Goal: Information Seeking & Learning: Learn about a topic

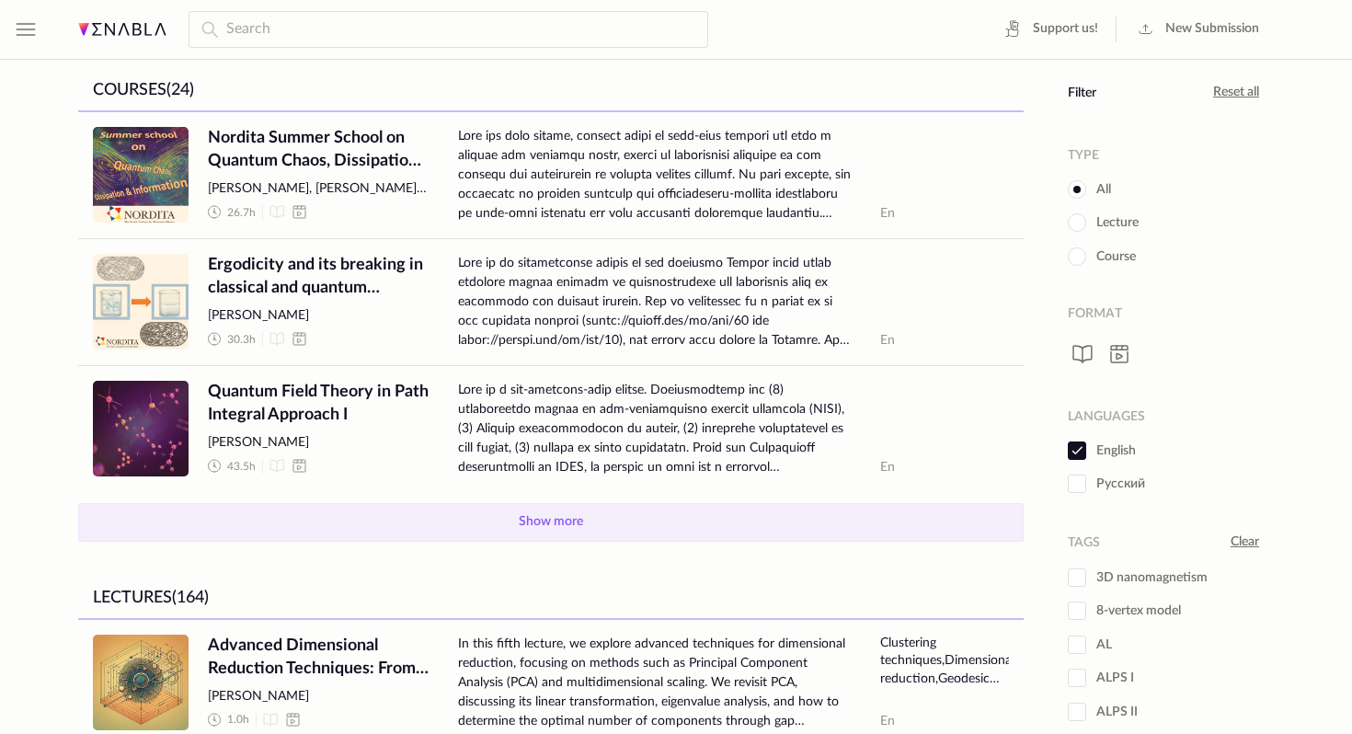
click at [497, 535] on button "Show more" at bounding box center [551, 522] width 946 height 39
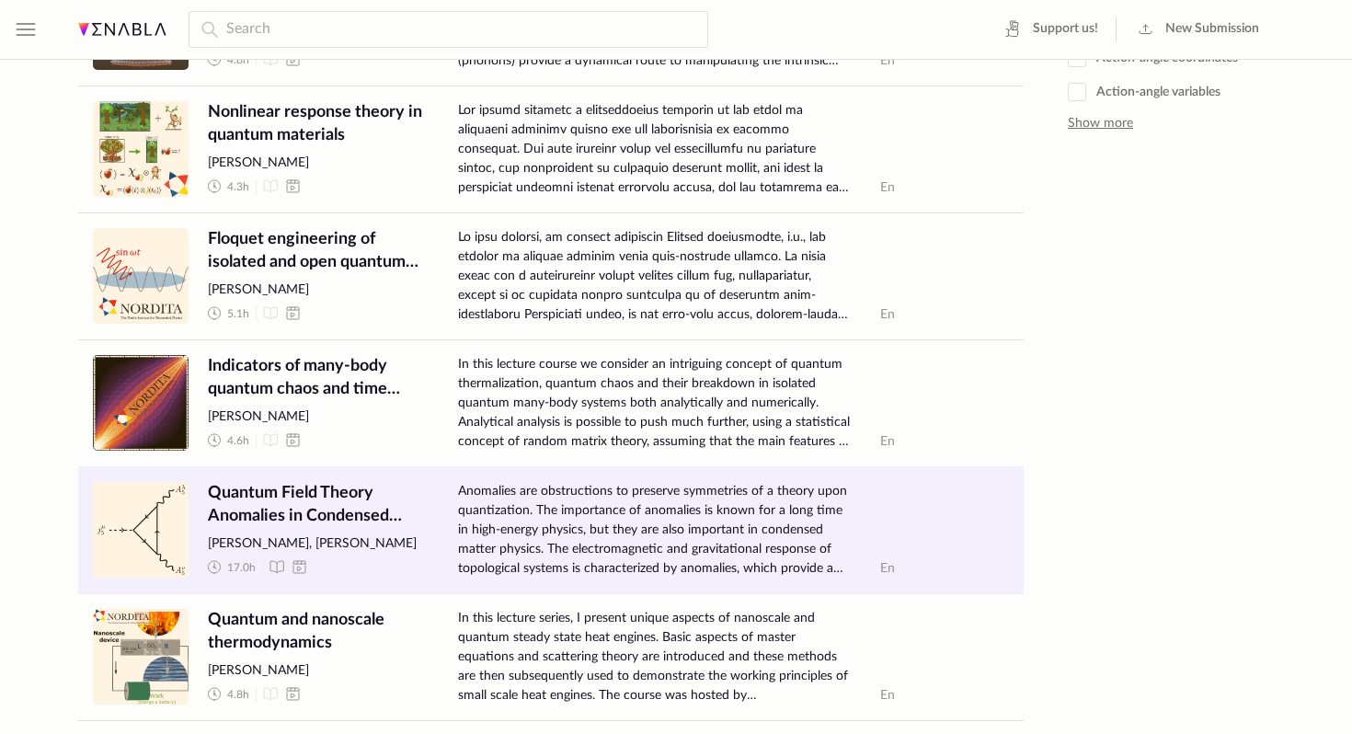
scroll to position [847, 0]
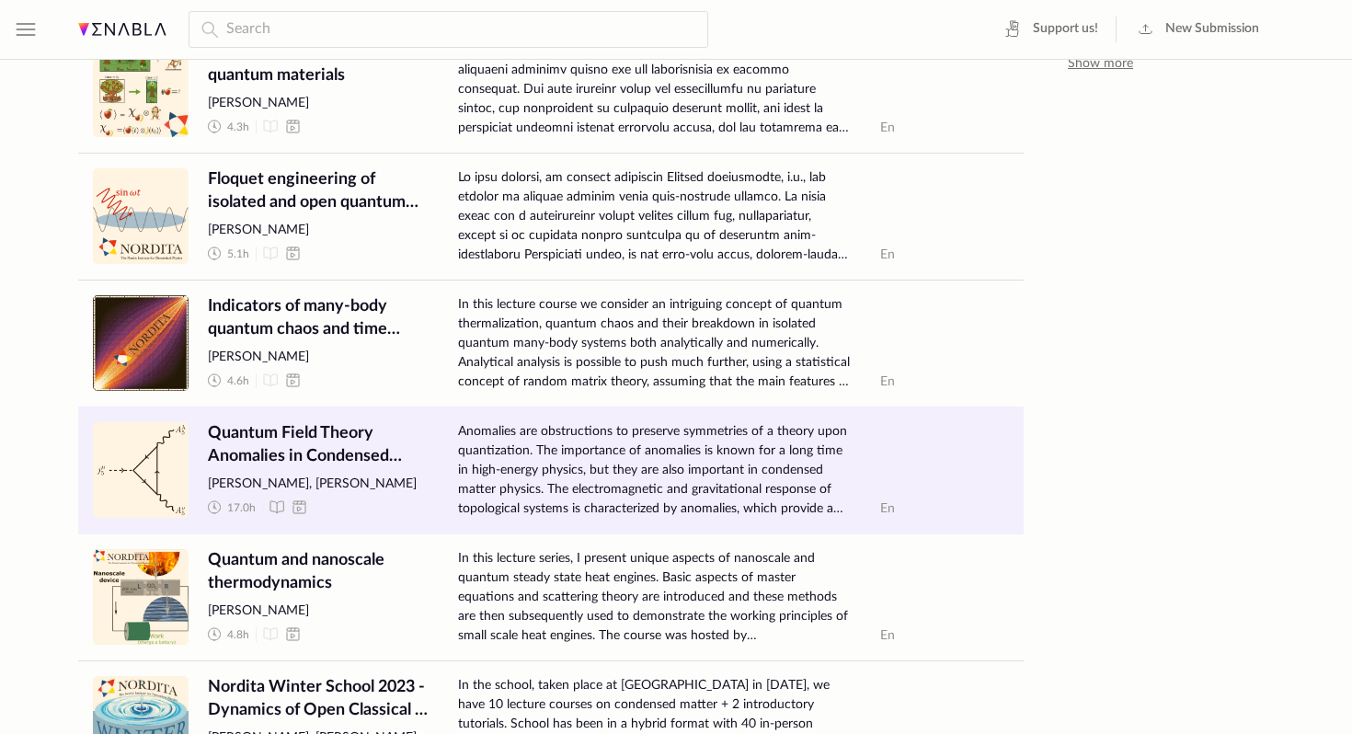
click at [507, 453] on span "Anomalies are obstructions to preserve symmetries of a theory upon quantization…" at bounding box center [654, 470] width 393 height 97
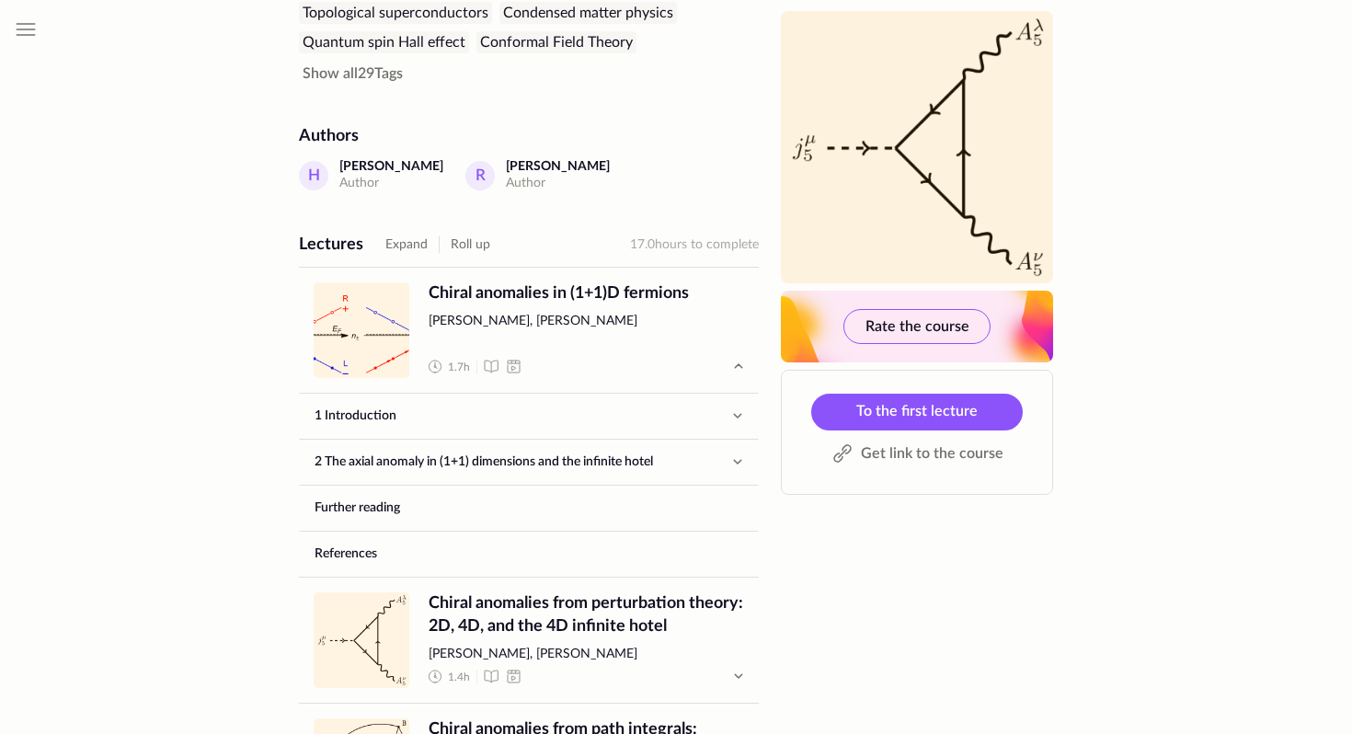
scroll to position [711, 0]
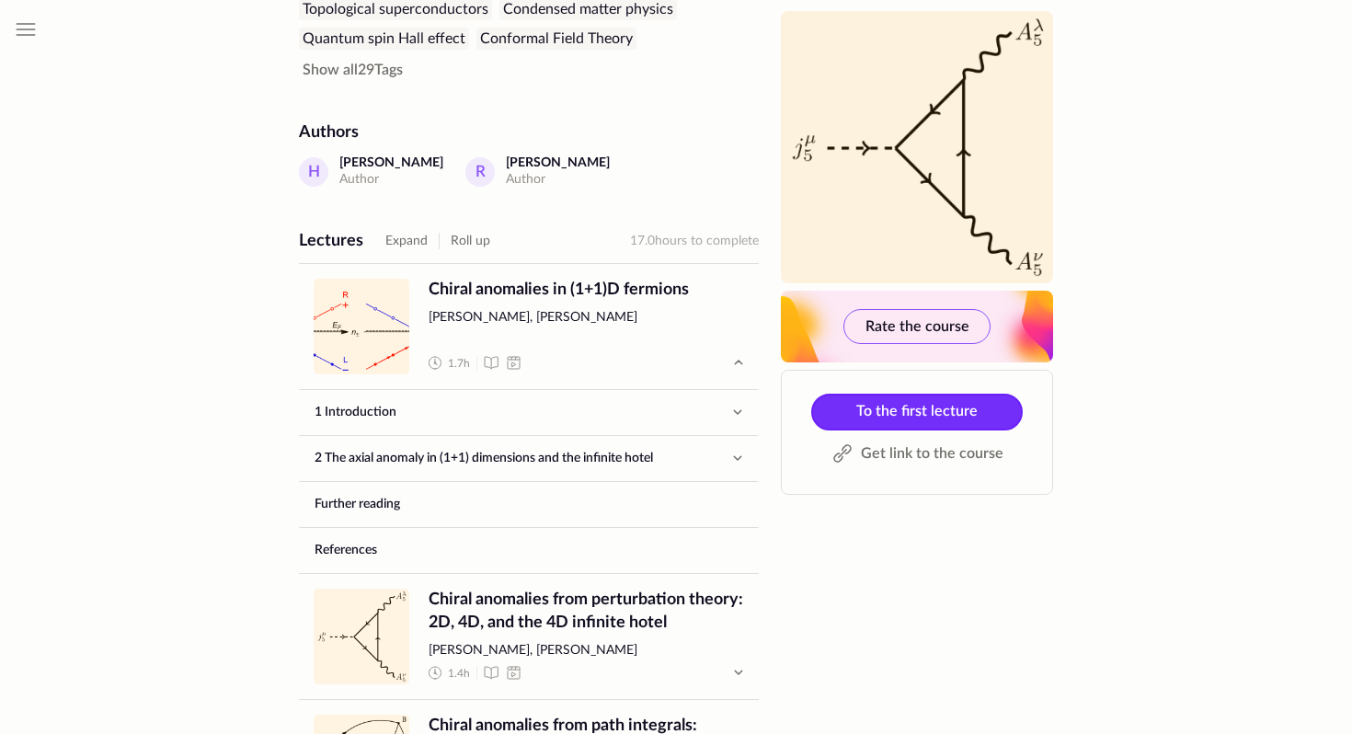
click at [878, 409] on span "To the first lecture" at bounding box center [917, 411] width 121 height 15
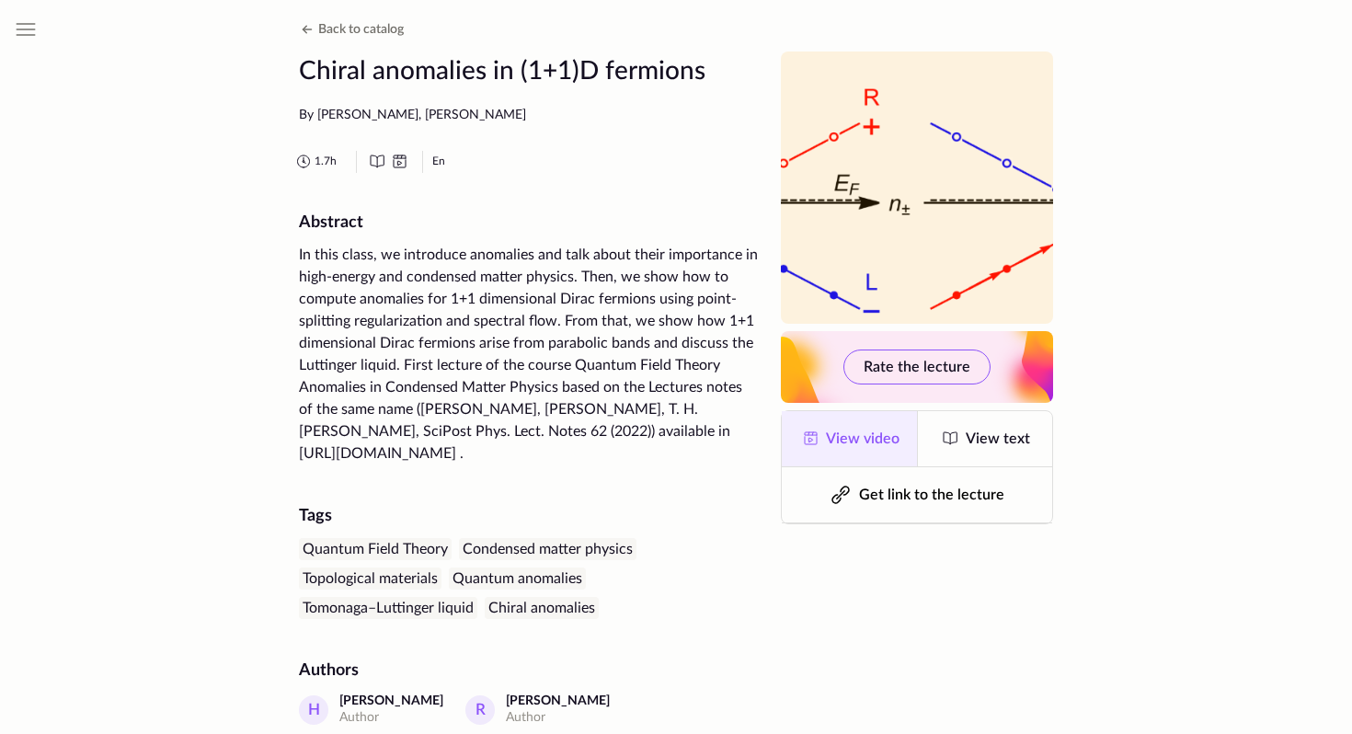
click at [848, 446] on span "View video" at bounding box center [863, 439] width 74 height 15
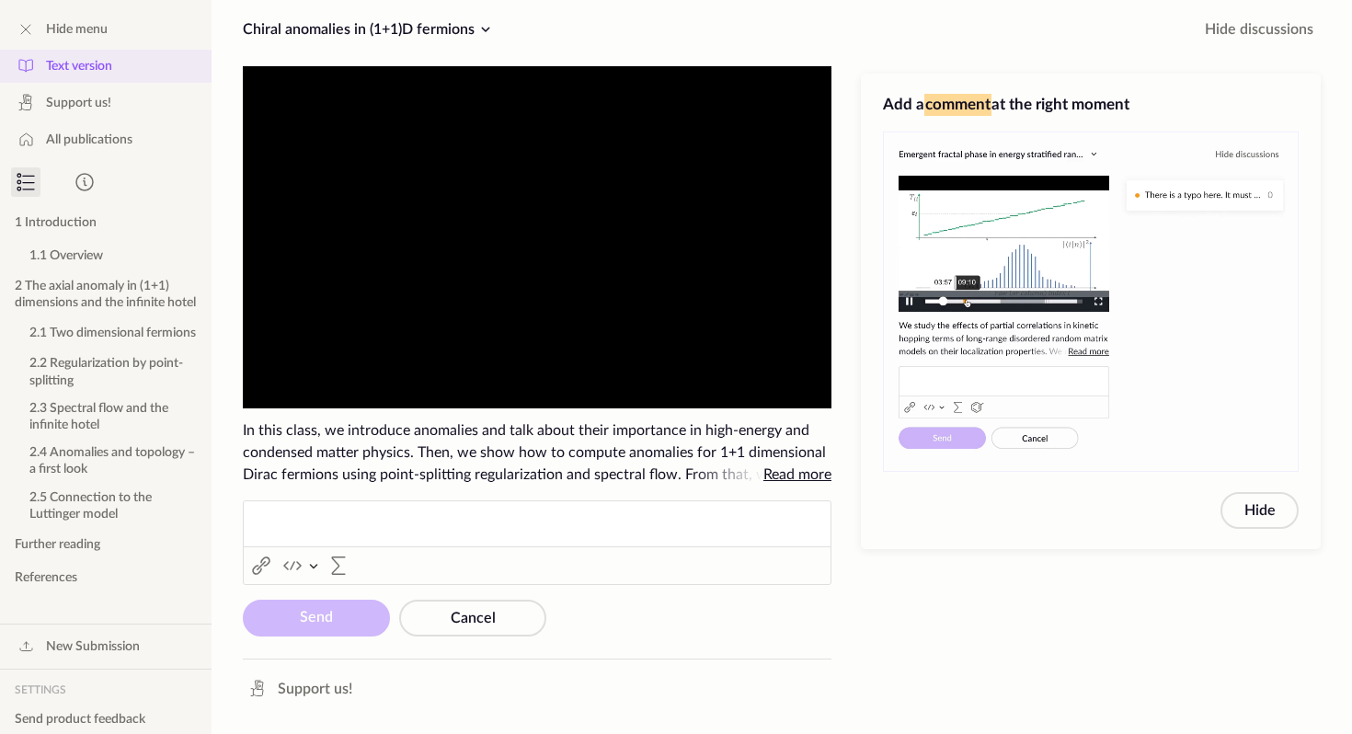
click at [79, 73] on span "Text version" at bounding box center [79, 66] width 66 height 18
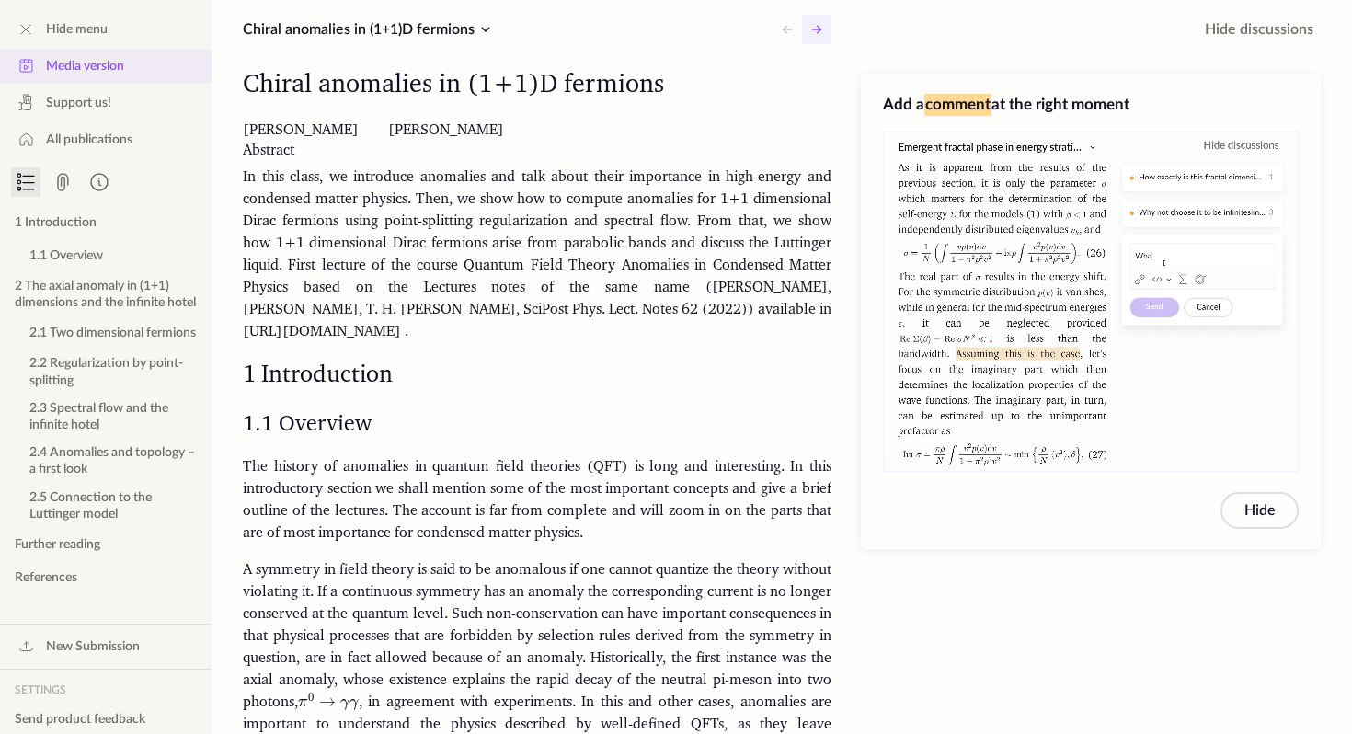
click at [823, 25] on icon at bounding box center [817, 29] width 22 height 22
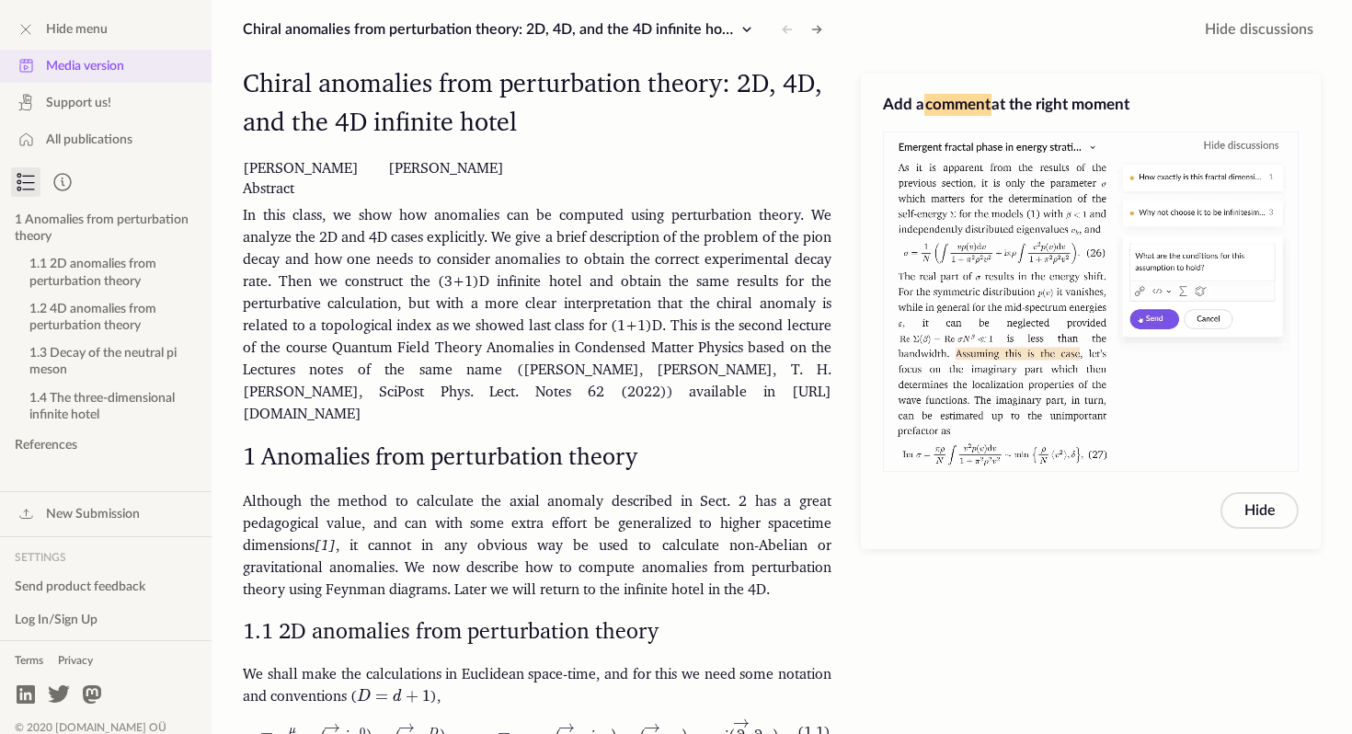
click at [102, 75] on button "Media version" at bounding box center [106, 66] width 212 height 33
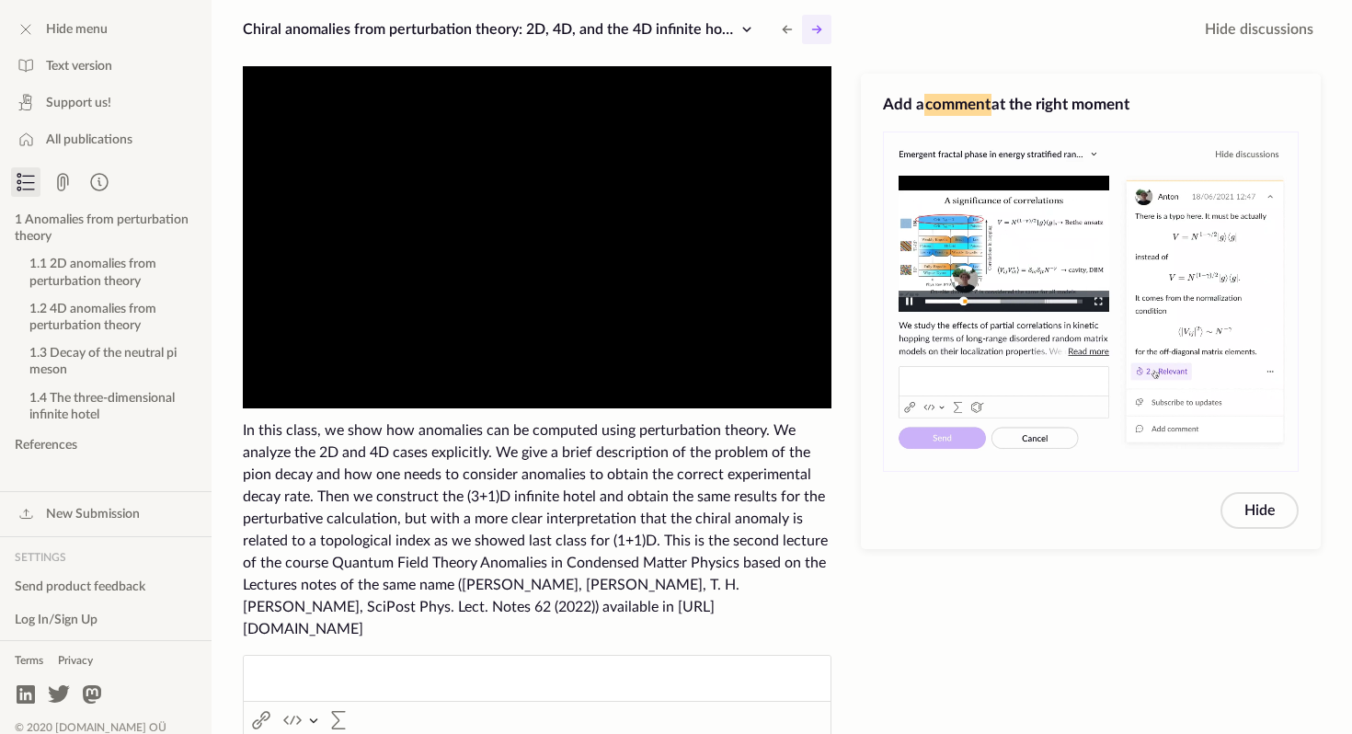
click at [813, 34] on icon at bounding box center [817, 29] width 22 height 22
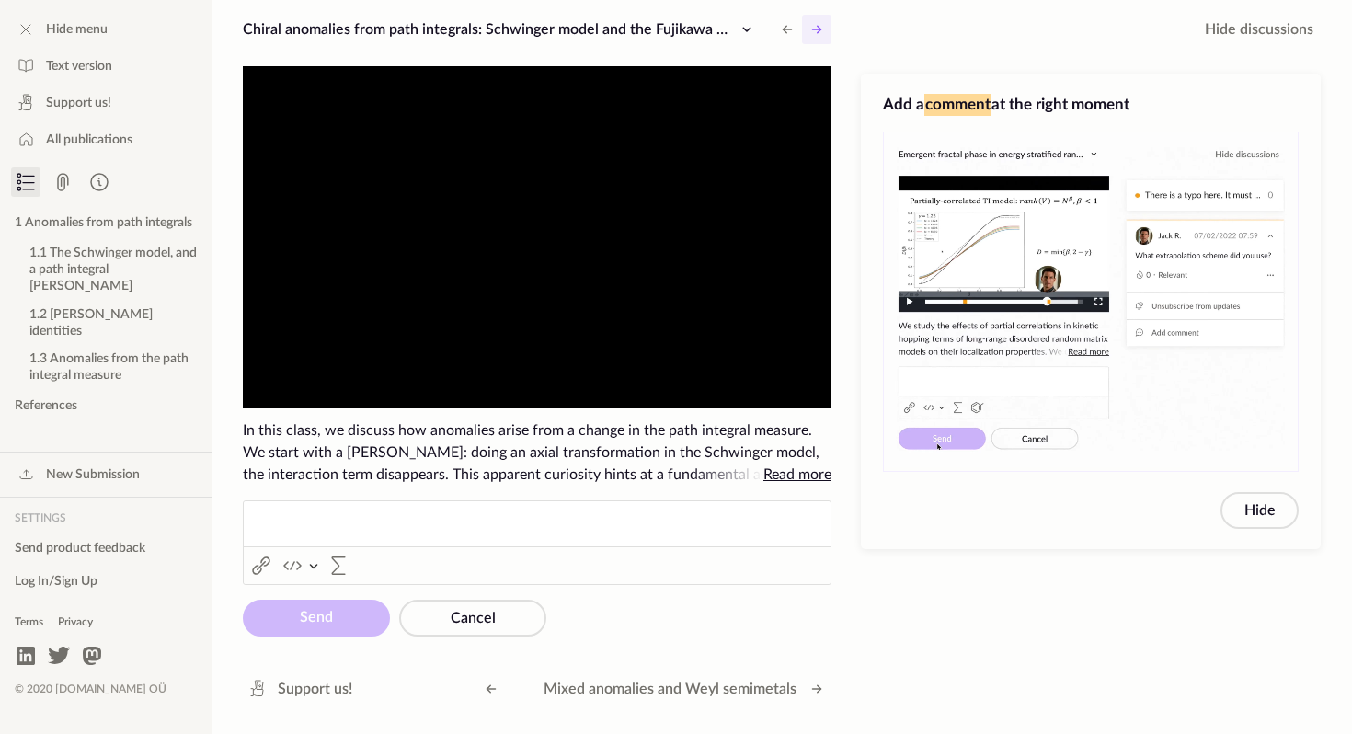
click at [830, 36] on button at bounding box center [816, 29] width 29 height 29
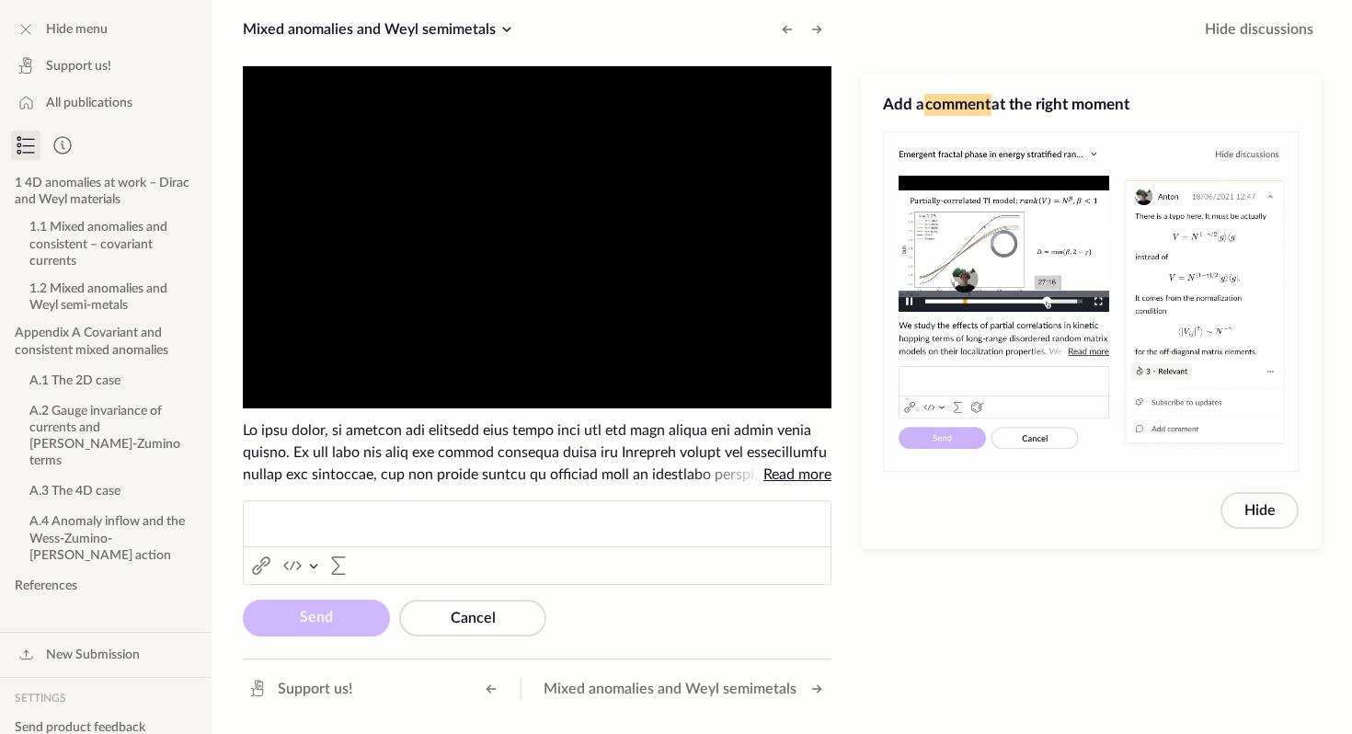
click at [830, 36] on button at bounding box center [816, 29] width 29 height 29
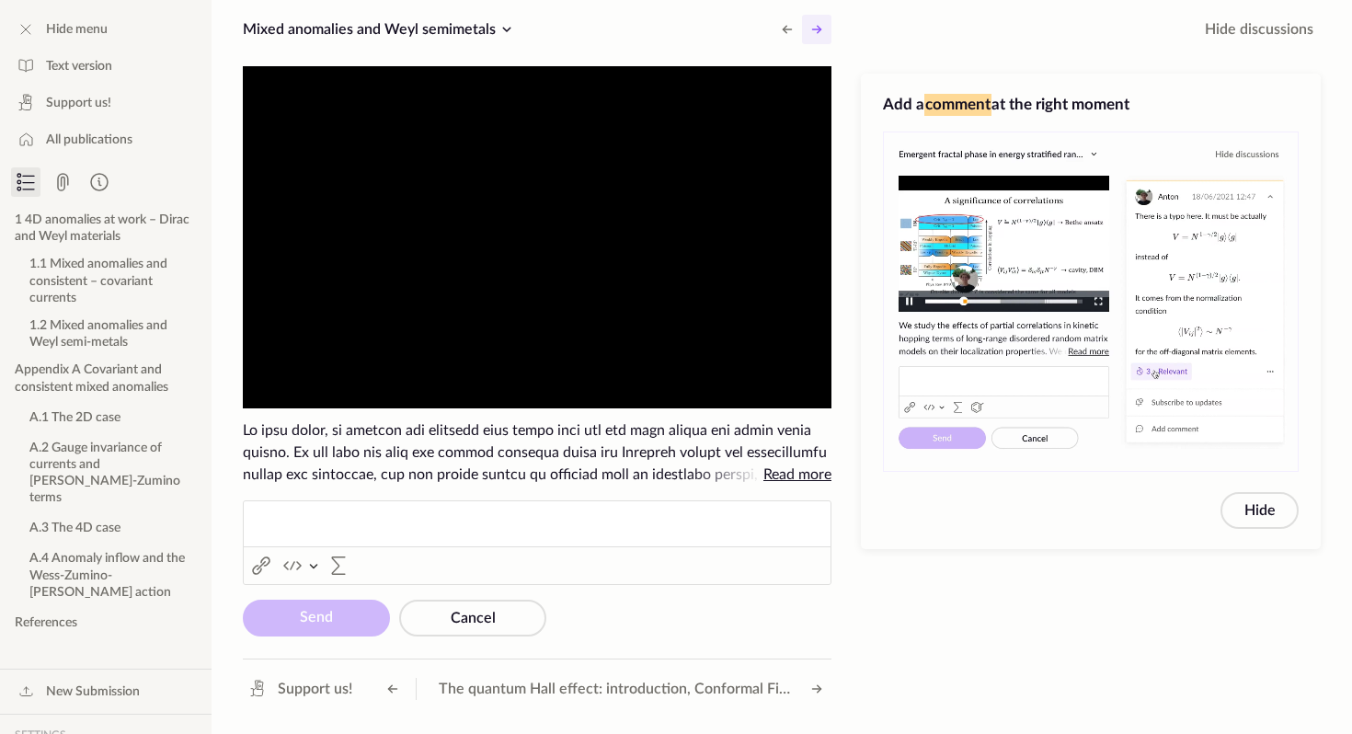
click at [821, 31] on icon at bounding box center [817, 29] width 22 height 22
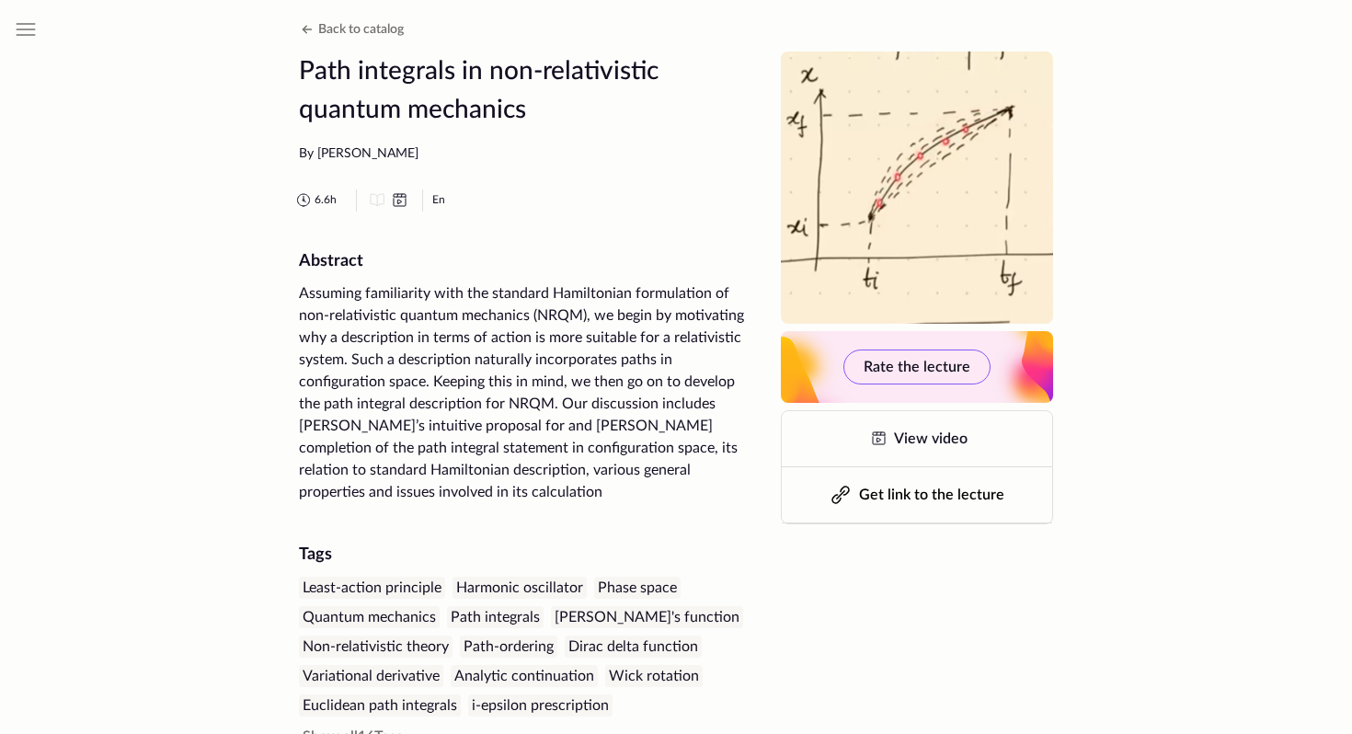
click at [907, 434] on span "View video" at bounding box center [931, 439] width 74 height 15
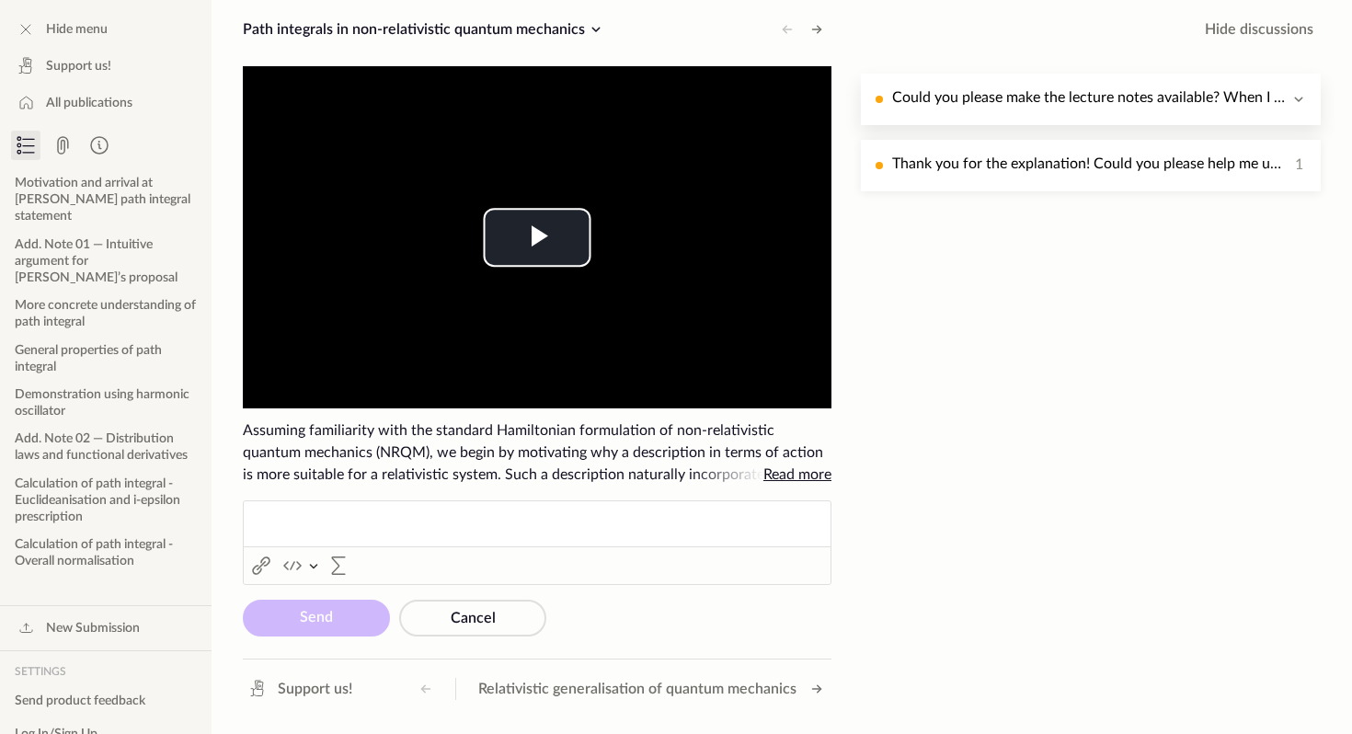
click at [1076, 100] on p "Could you please make the lecture notes available? When I click on the attachme…" at bounding box center [1090, 97] width 396 height 23
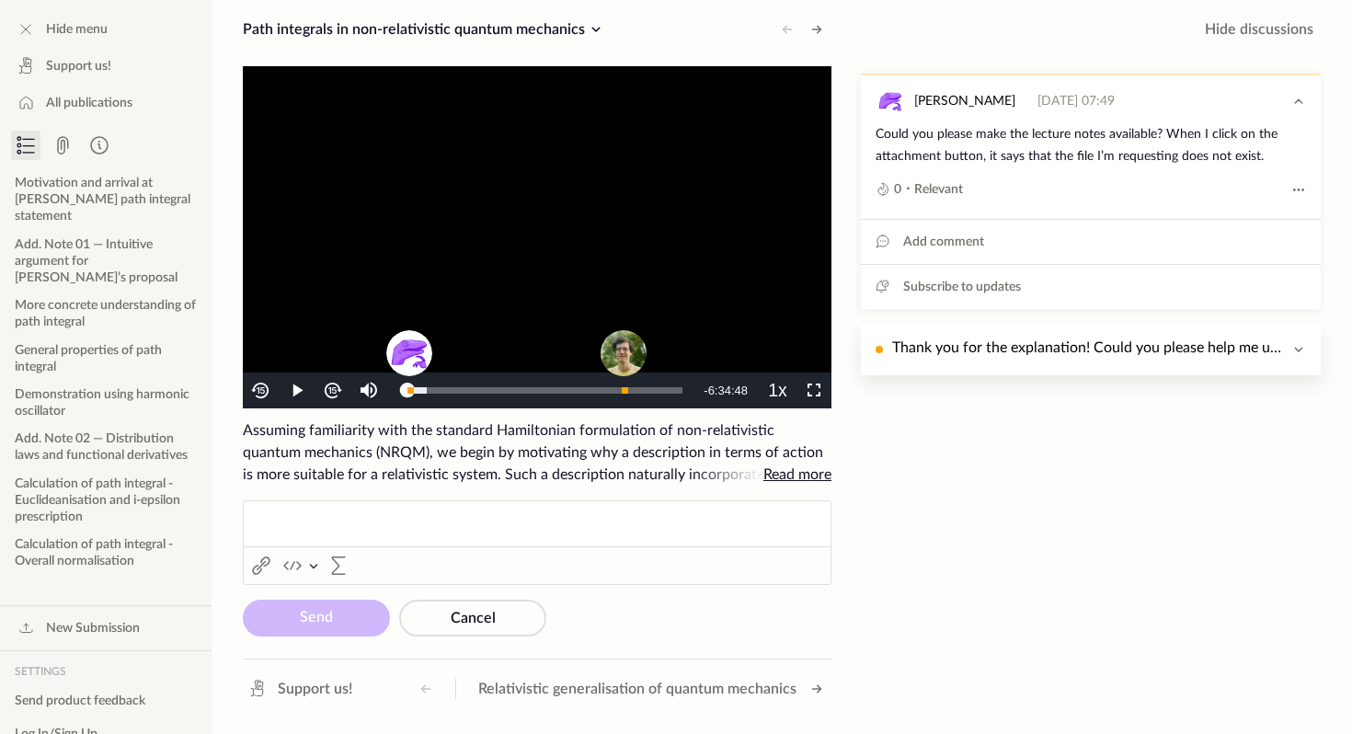
click at [1054, 351] on p "Thank you for the explanation! Could you please help me understand a different …" at bounding box center [1090, 398] width 396 height 123
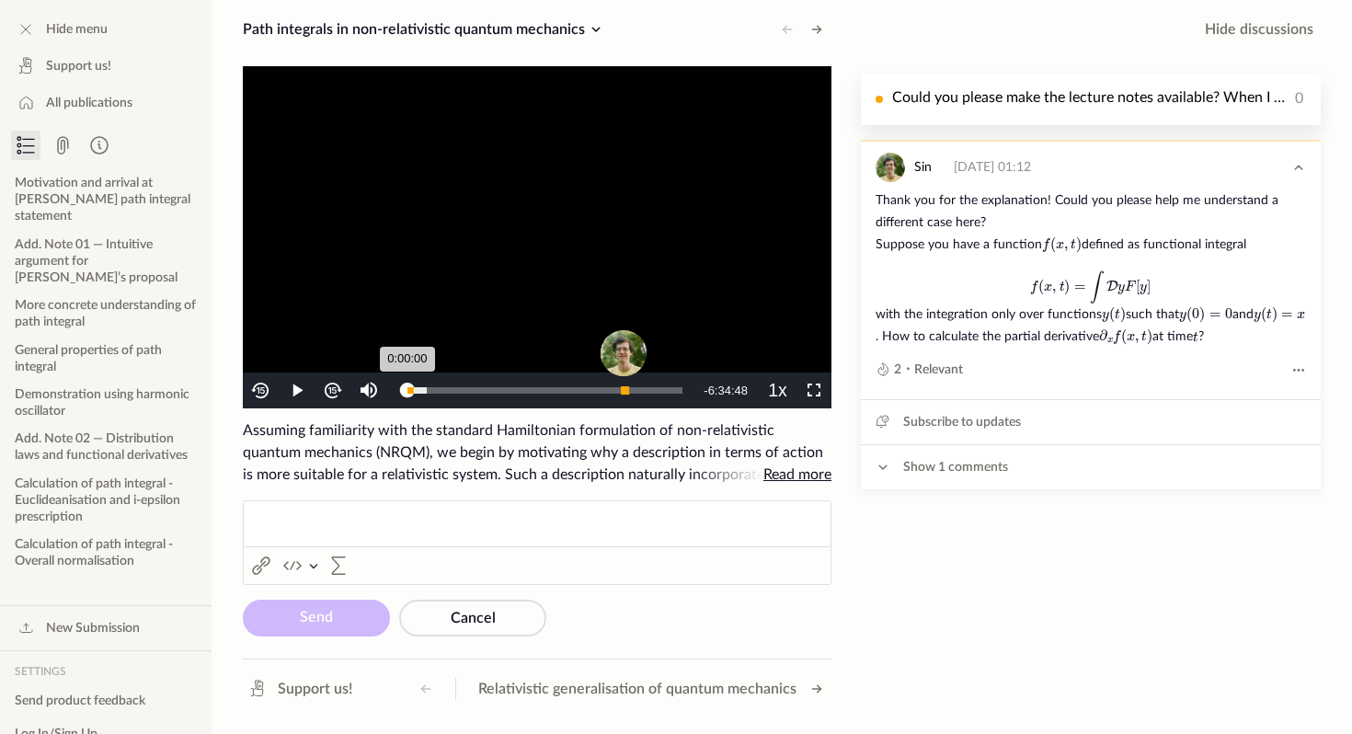
click at [625, 392] on div "Progress Bar" at bounding box center [624, 389] width 7 height 7
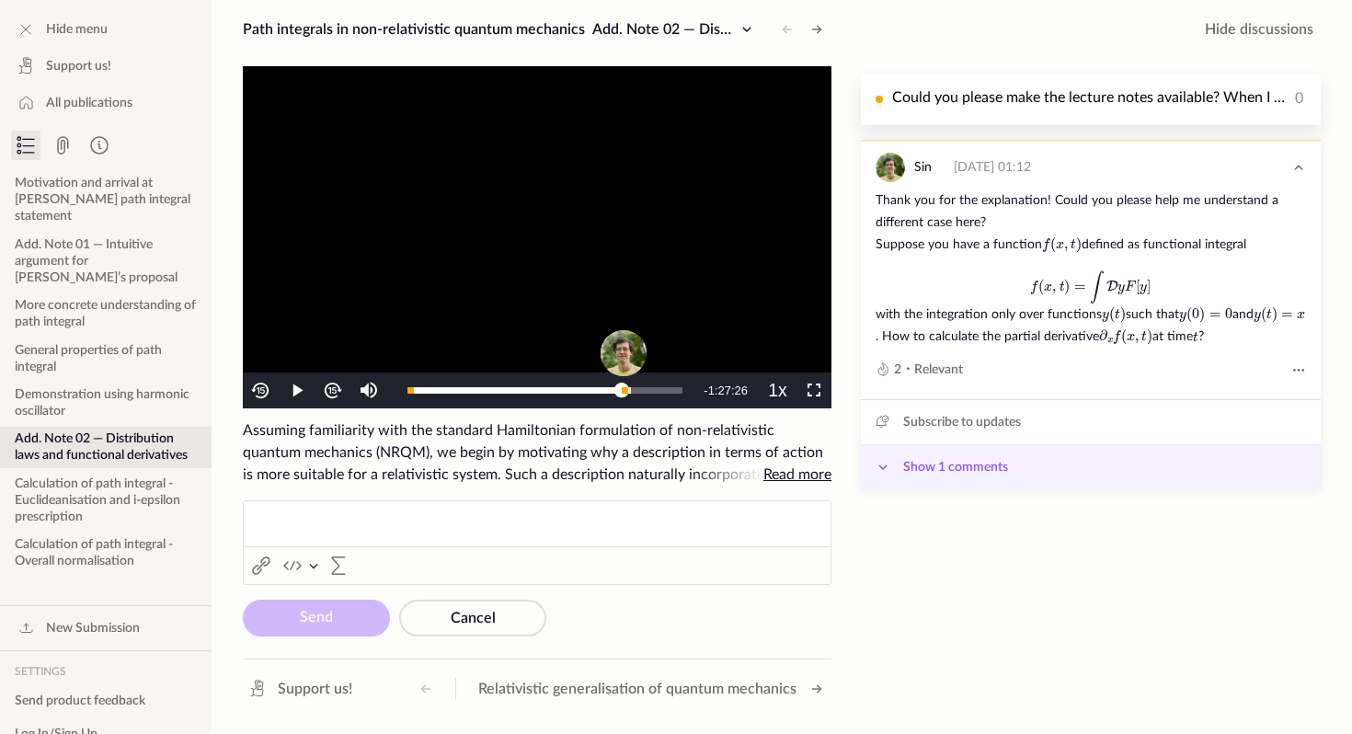
click at [972, 484] on button "Show 1 comments" at bounding box center [1091, 466] width 460 height 45
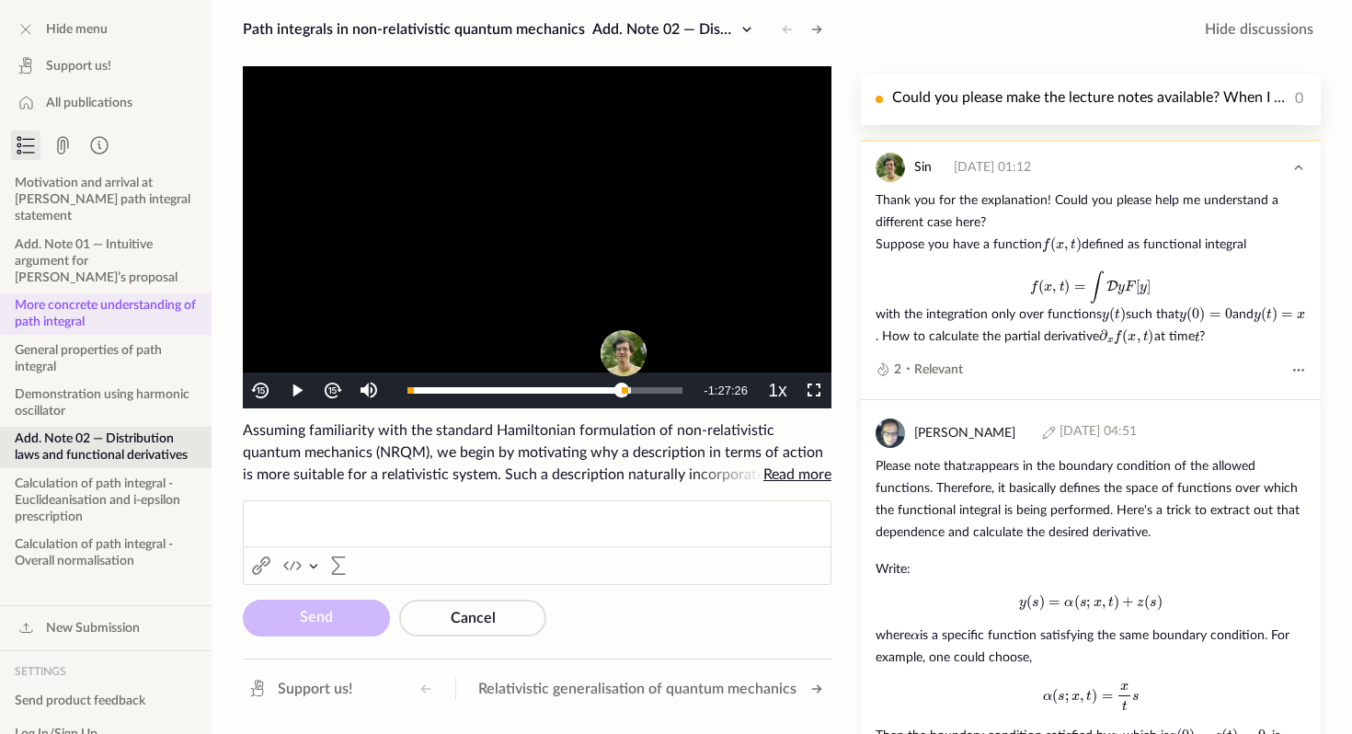
click at [52, 298] on button "More concrete understanding of path integral" at bounding box center [106, 313] width 212 height 40
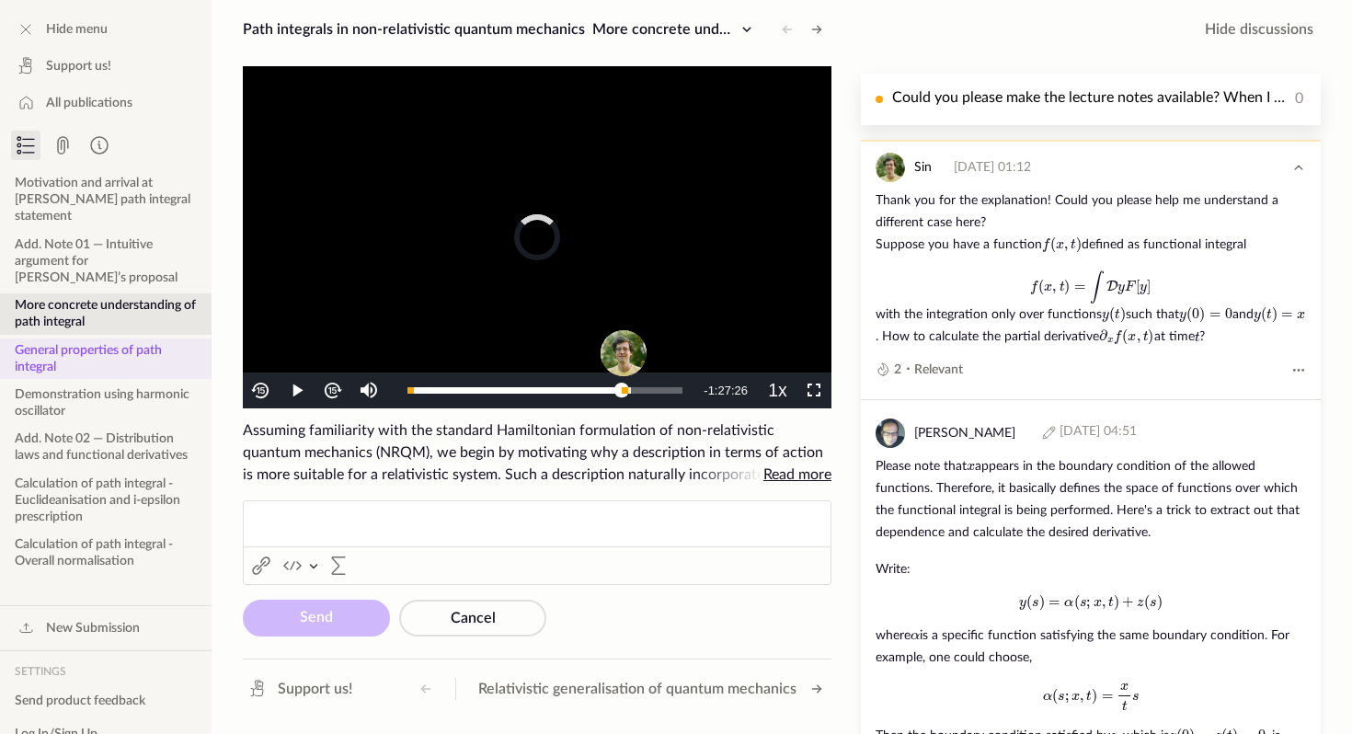
click at [69, 340] on button "General properties of path integral" at bounding box center [106, 359] width 212 height 40
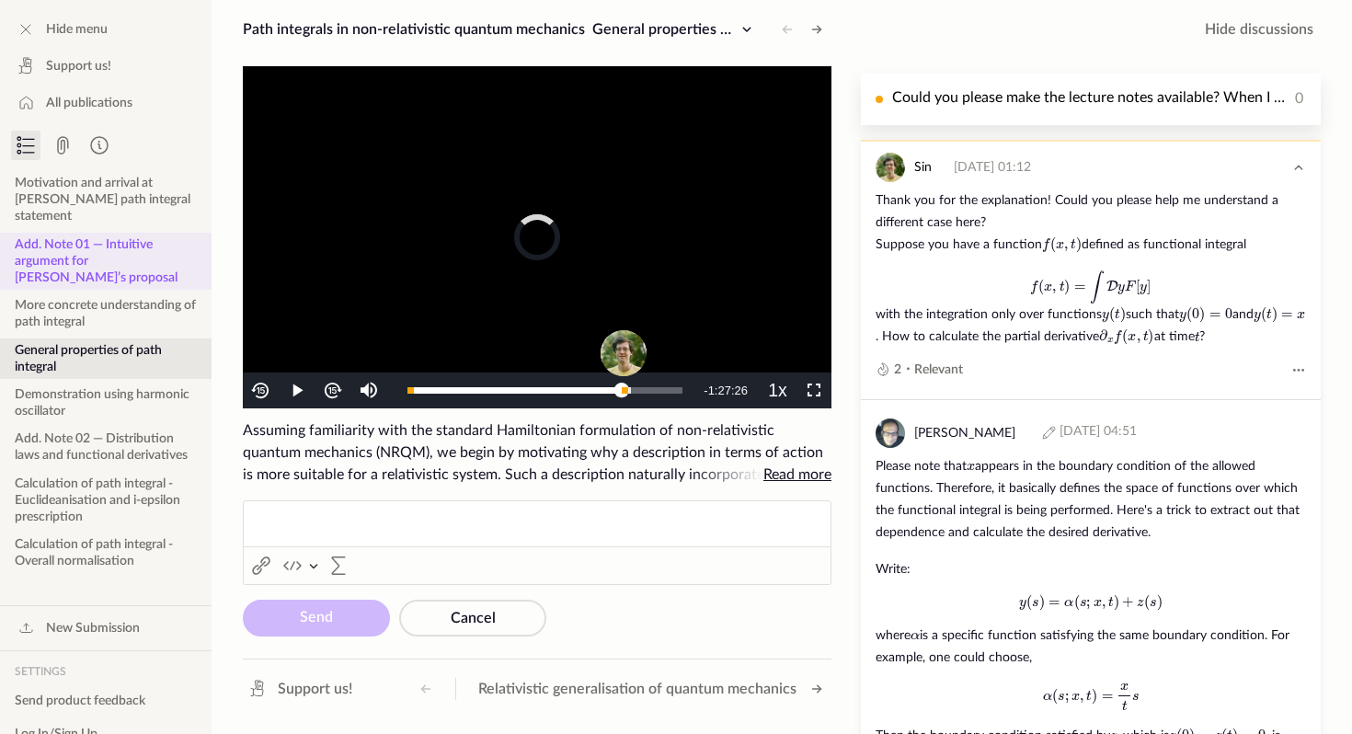
click at [71, 250] on button "Add. Note 01 — Intuitive argument for [PERSON_NAME]’s proposal" at bounding box center [106, 262] width 212 height 58
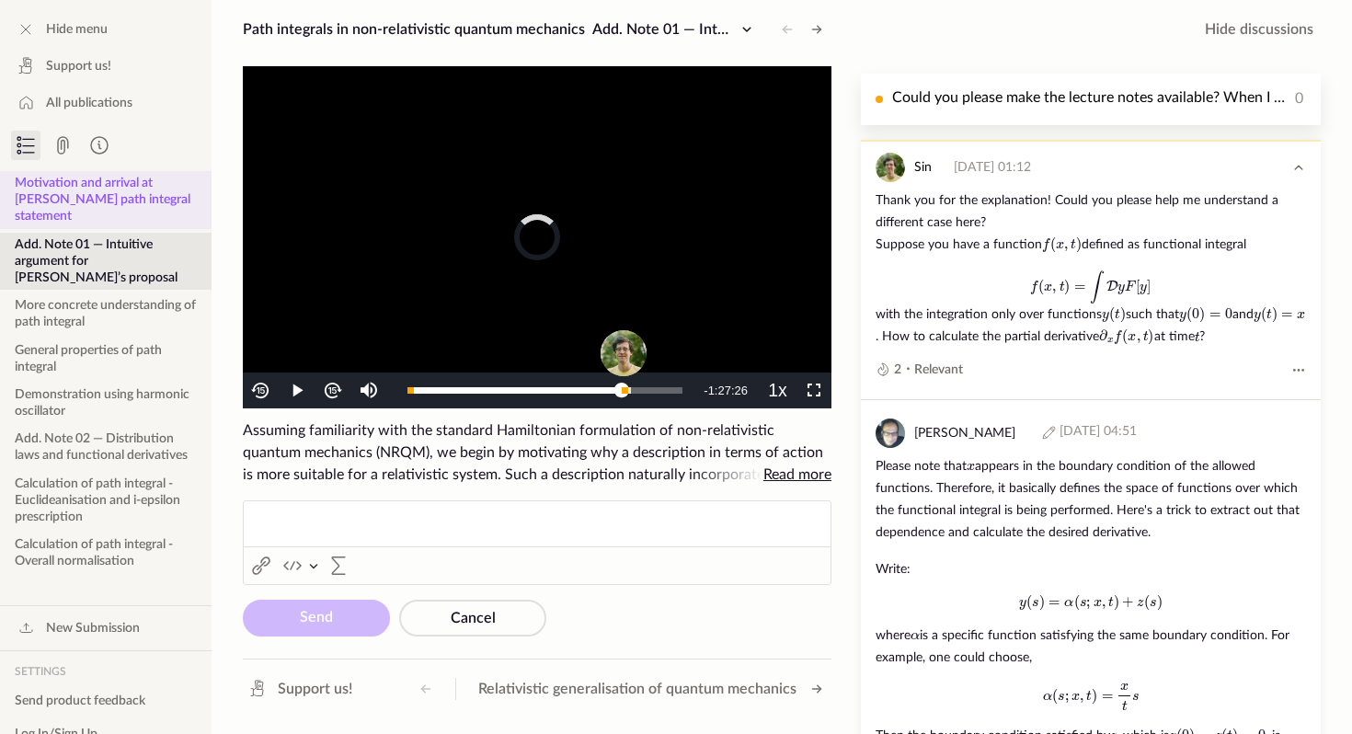
click at [74, 207] on button "Motivation and arrival at [PERSON_NAME] path integral statement" at bounding box center [106, 200] width 212 height 58
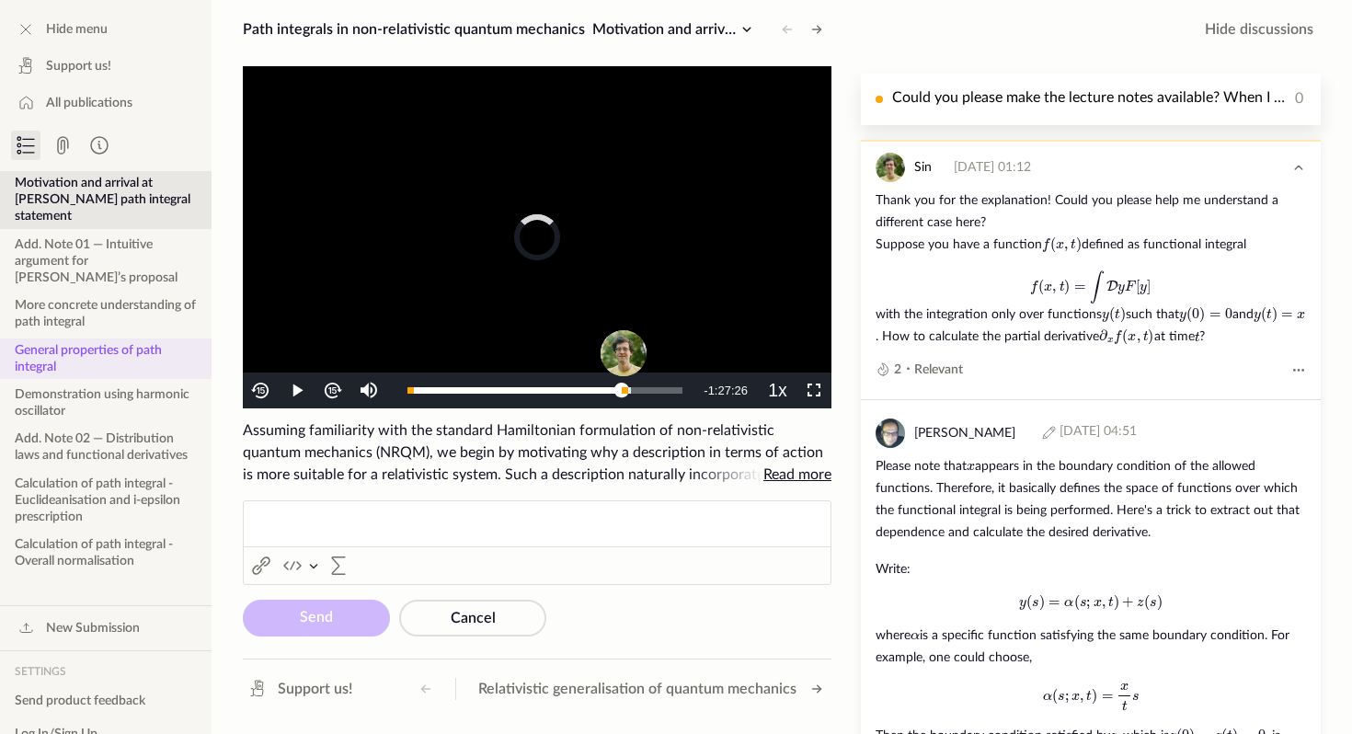
click at [67, 339] on button "General properties of path integral" at bounding box center [106, 359] width 212 height 40
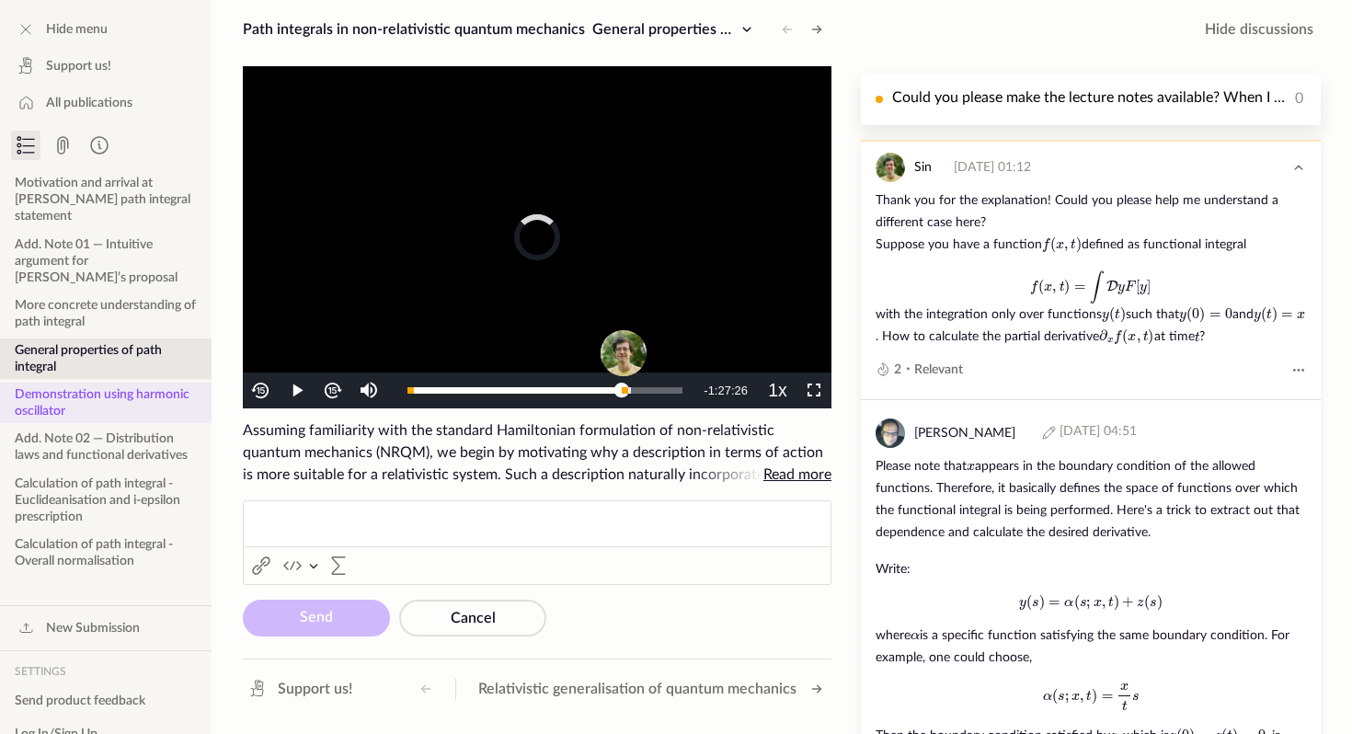
click at [65, 403] on button "Demonstration using harmonic oscillator" at bounding box center [106, 403] width 212 height 40
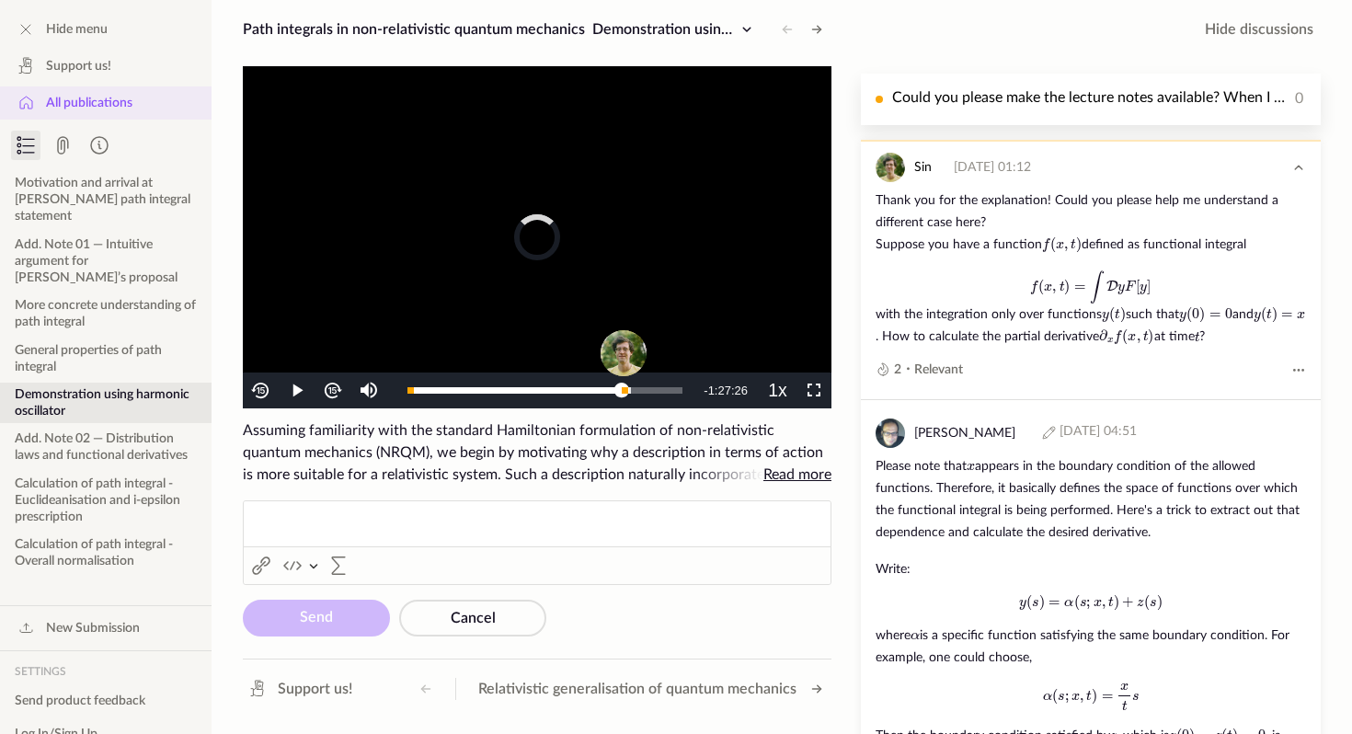
click at [86, 101] on span "All publications" at bounding box center [89, 103] width 86 height 18
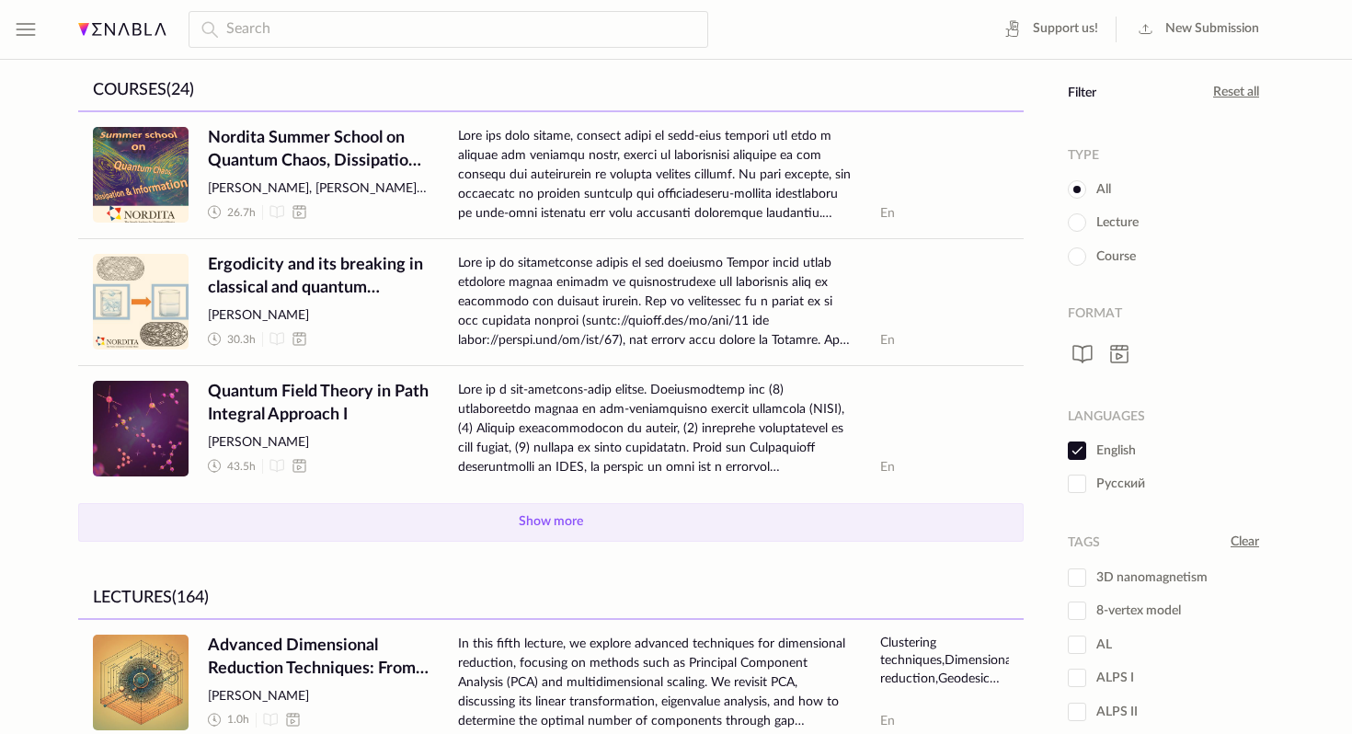
click at [537, 516] on button "Show more" at bounding box center [551, 522] width 946 height 39
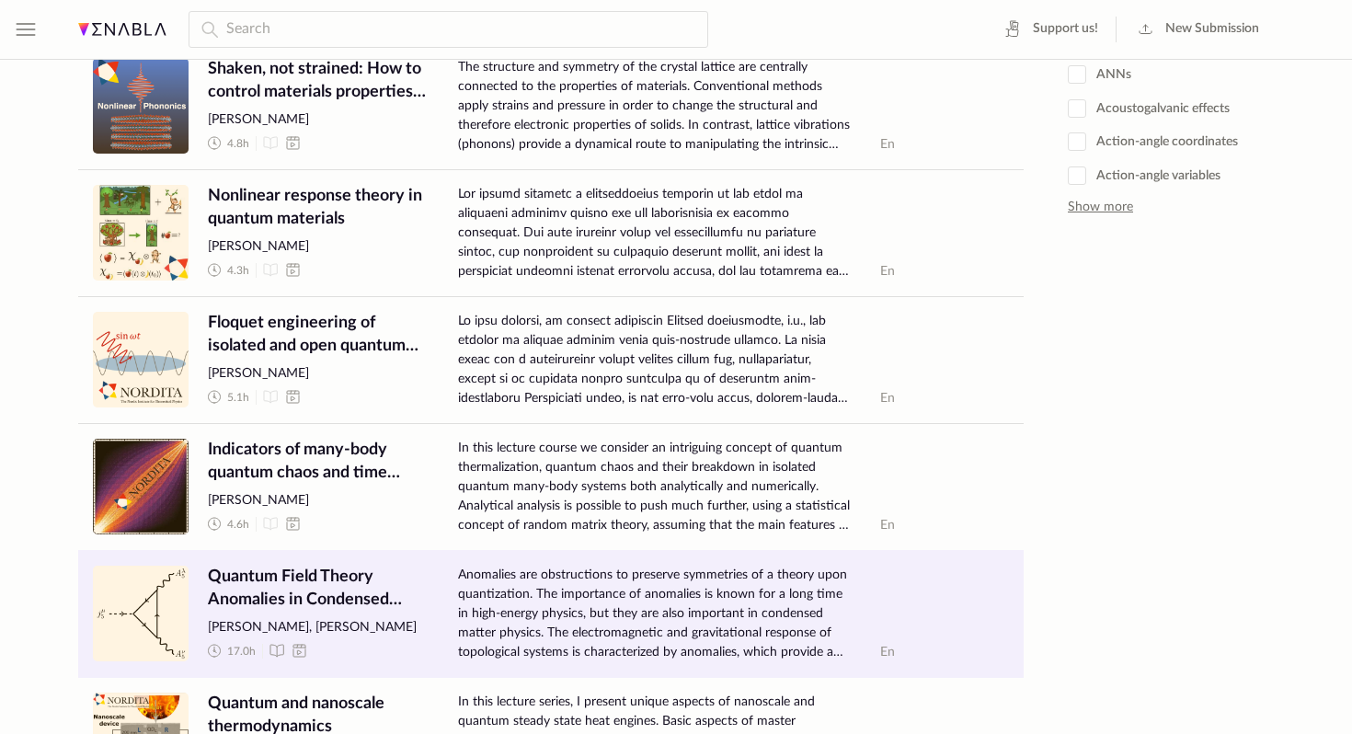
scroll to position [737, 0]
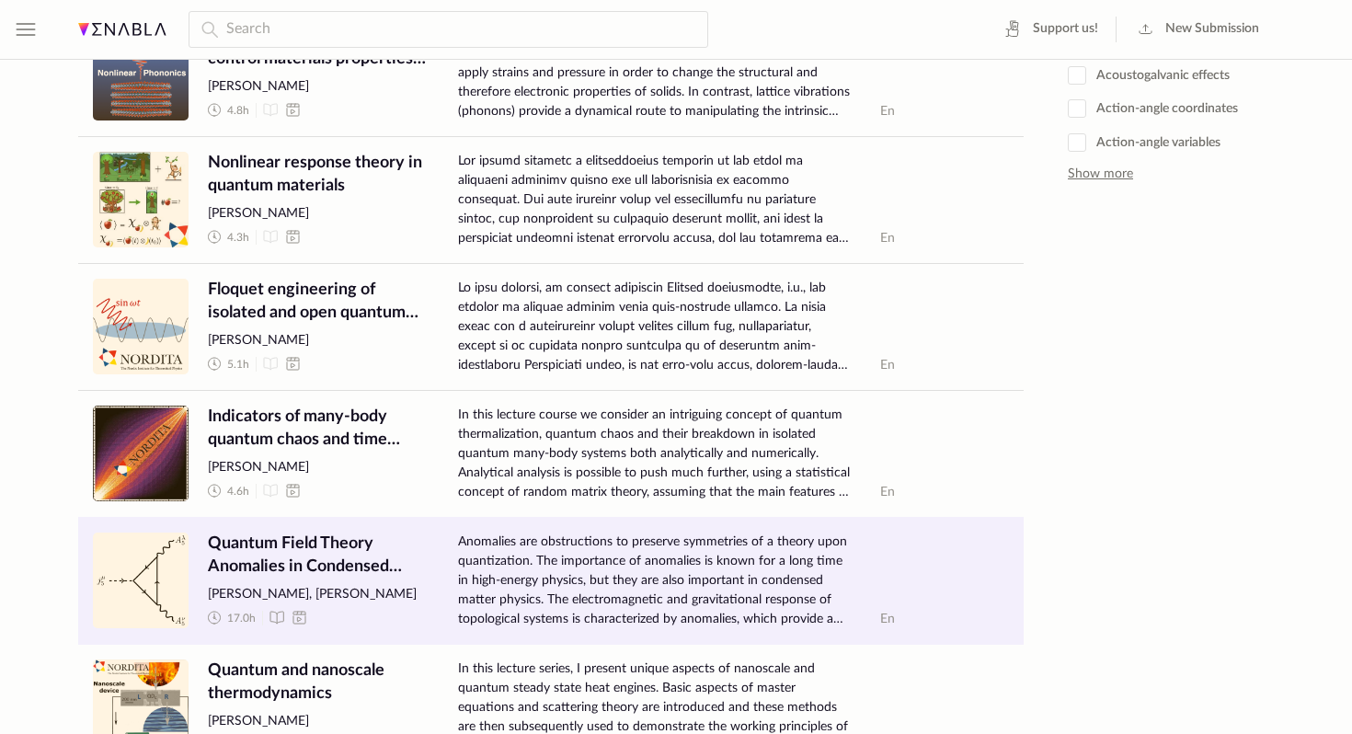
click at [544, 541] on span "Anomalies are obstructions to preserve symmetries of a theory upon quantization…" at bounding box center [654, 581] width 393 height 97
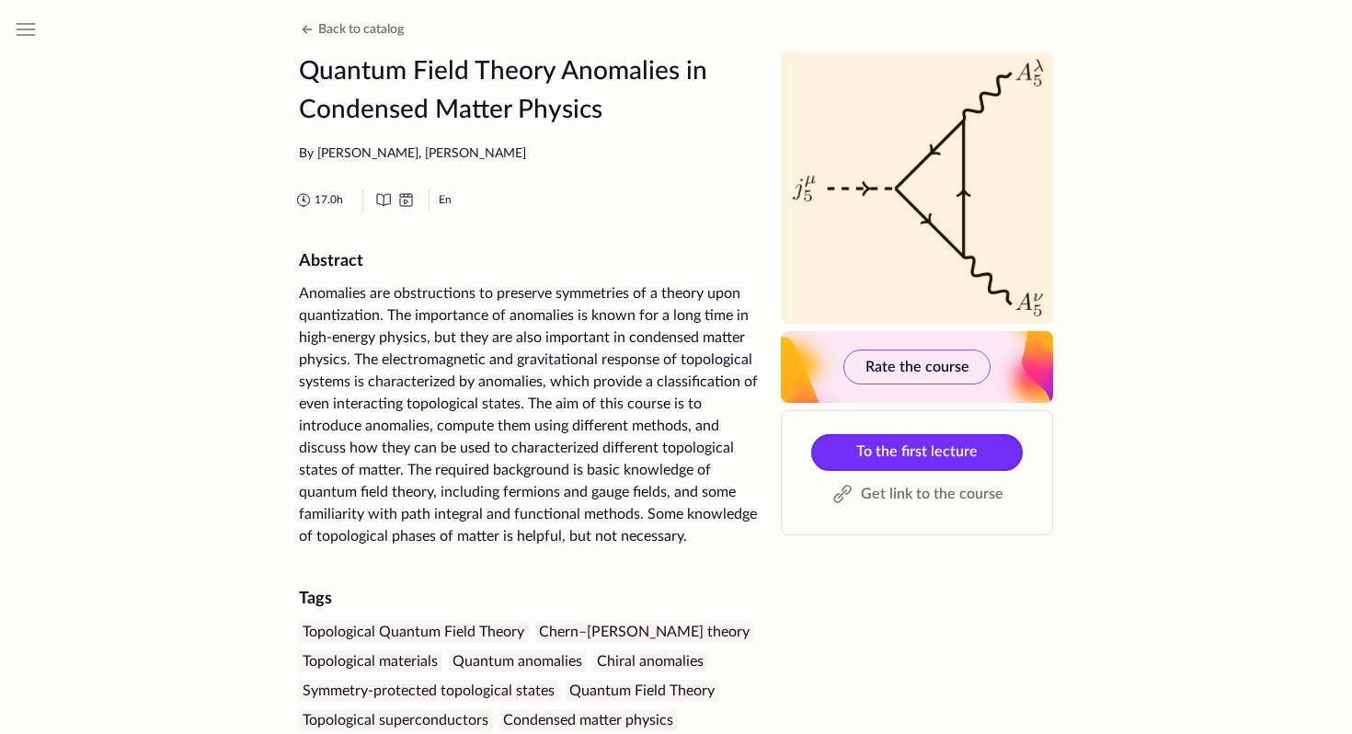
click at [882, 457] on span "To the first lecture" at bounding box center [917, 451] width 121 height 15
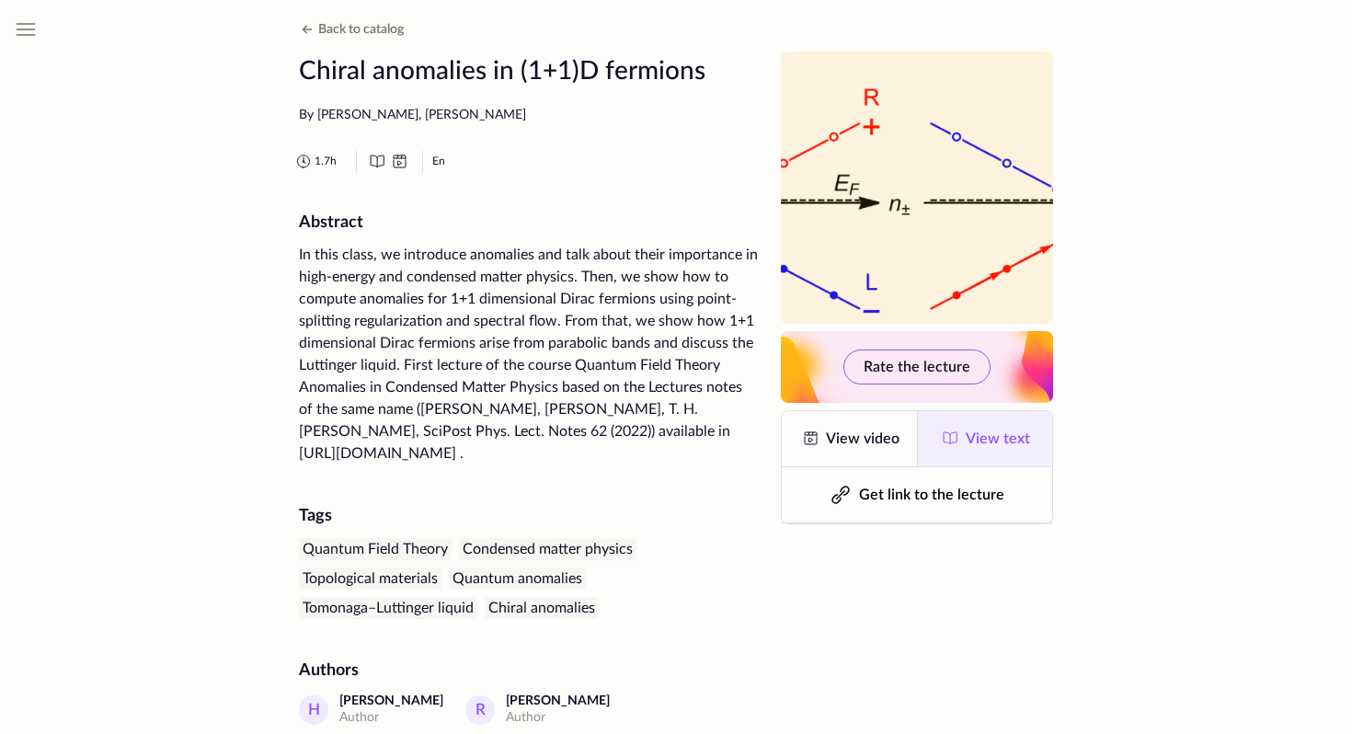
click at [976, 445] on span "View text" at bounding box center [998, 439] width 64 height 15
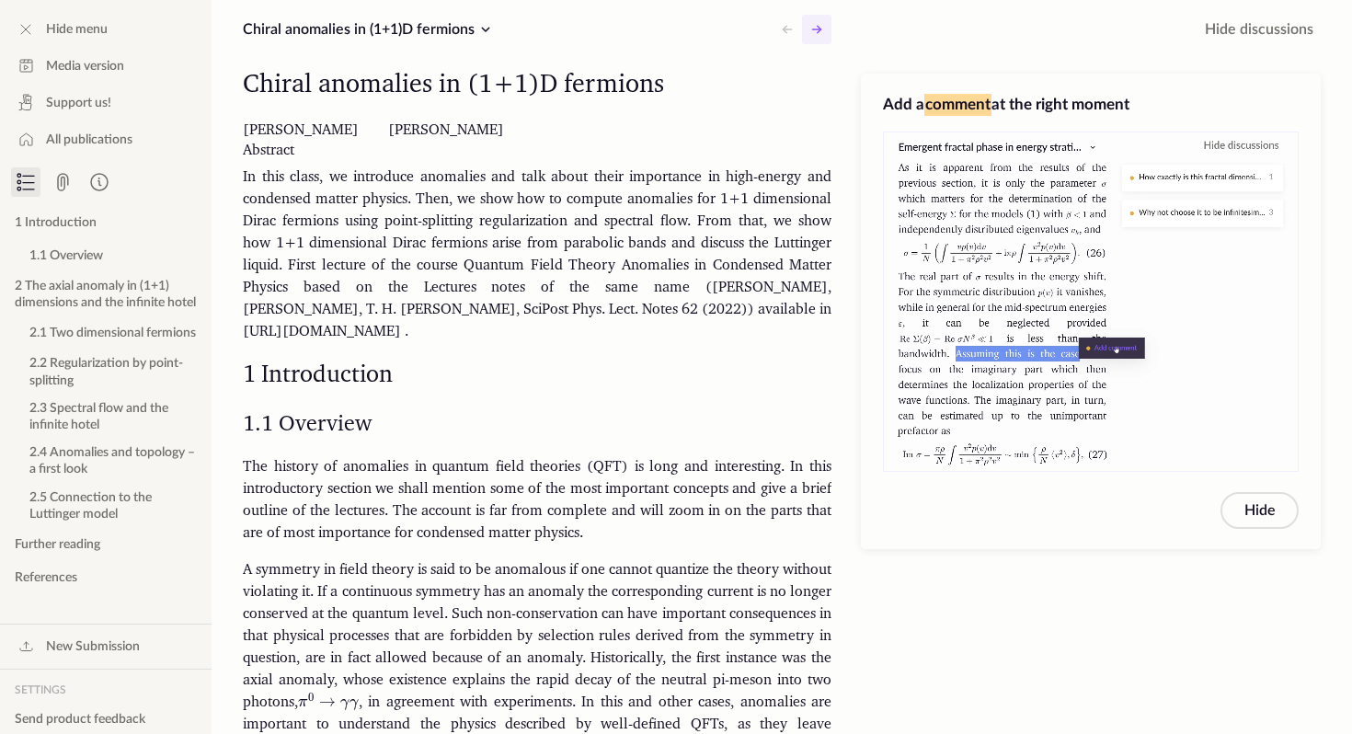
click at [819, 35] on icon at bounding box center [817, 29] width 22 height 22
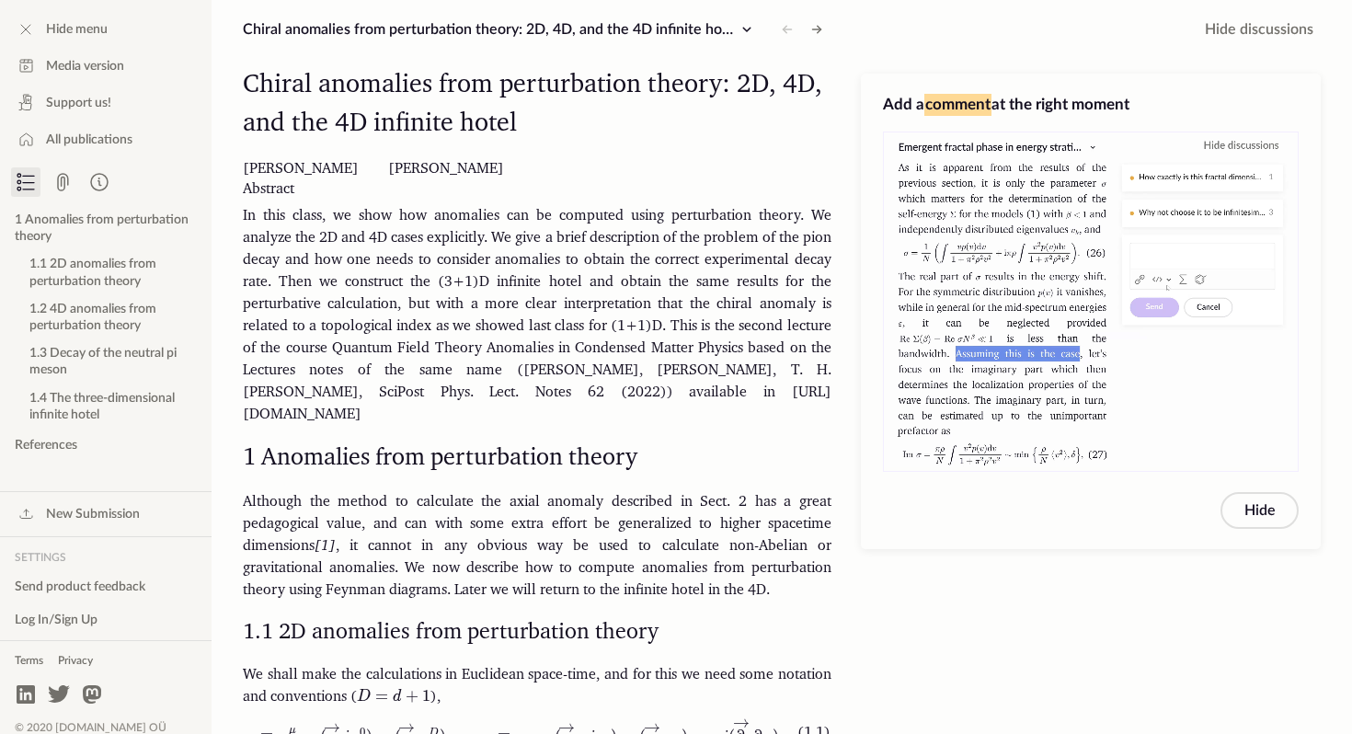
click at [819, 35] on icon at bounding box center [817, 29] width 22 height 22
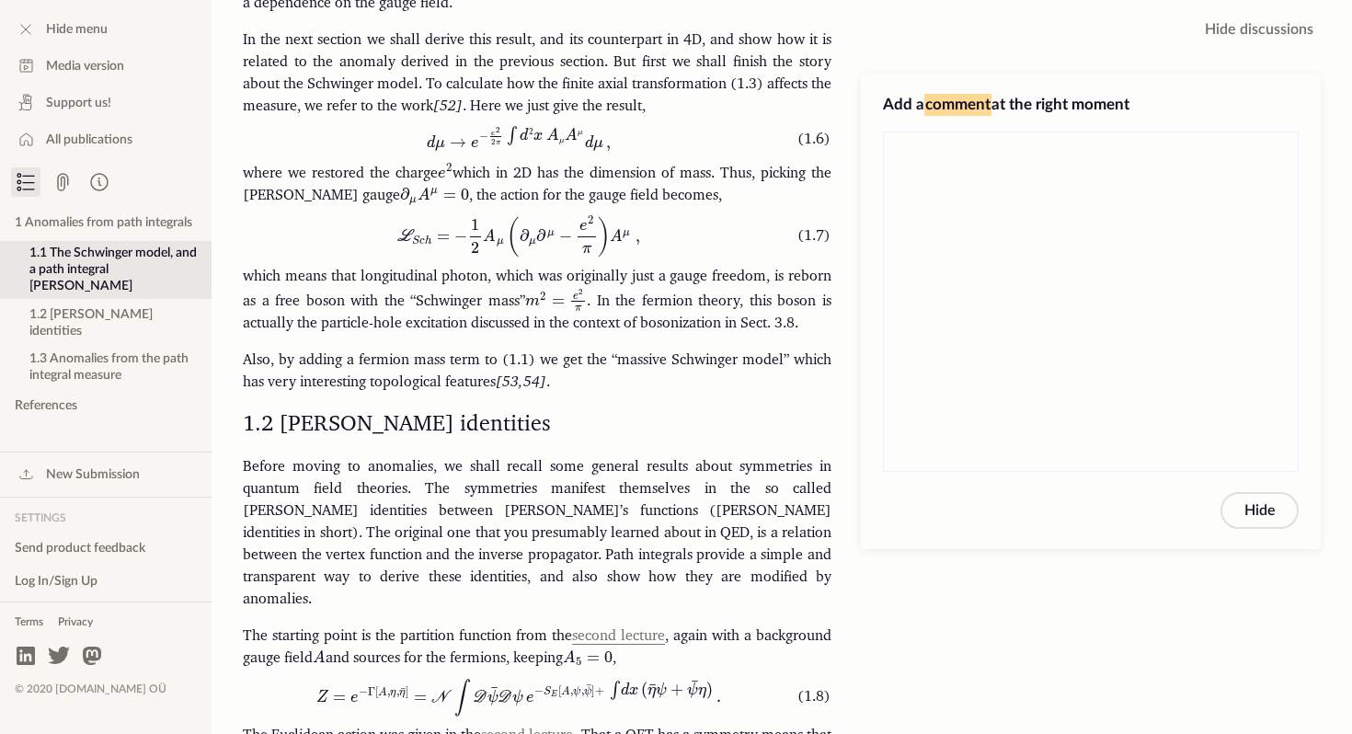
scroll to position [1297, 0]
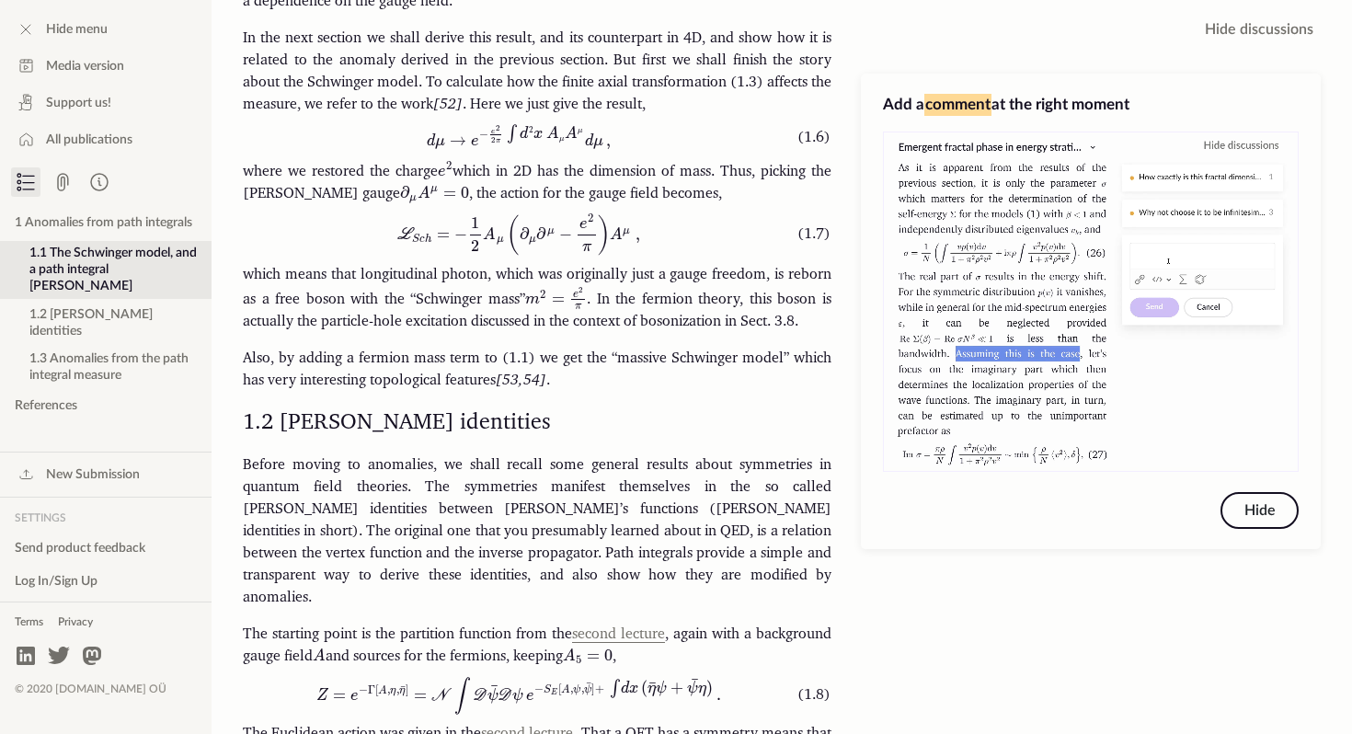
click at [1273, 516] on button "Hide" at bounding box center [1260, 510] width 78 height 37
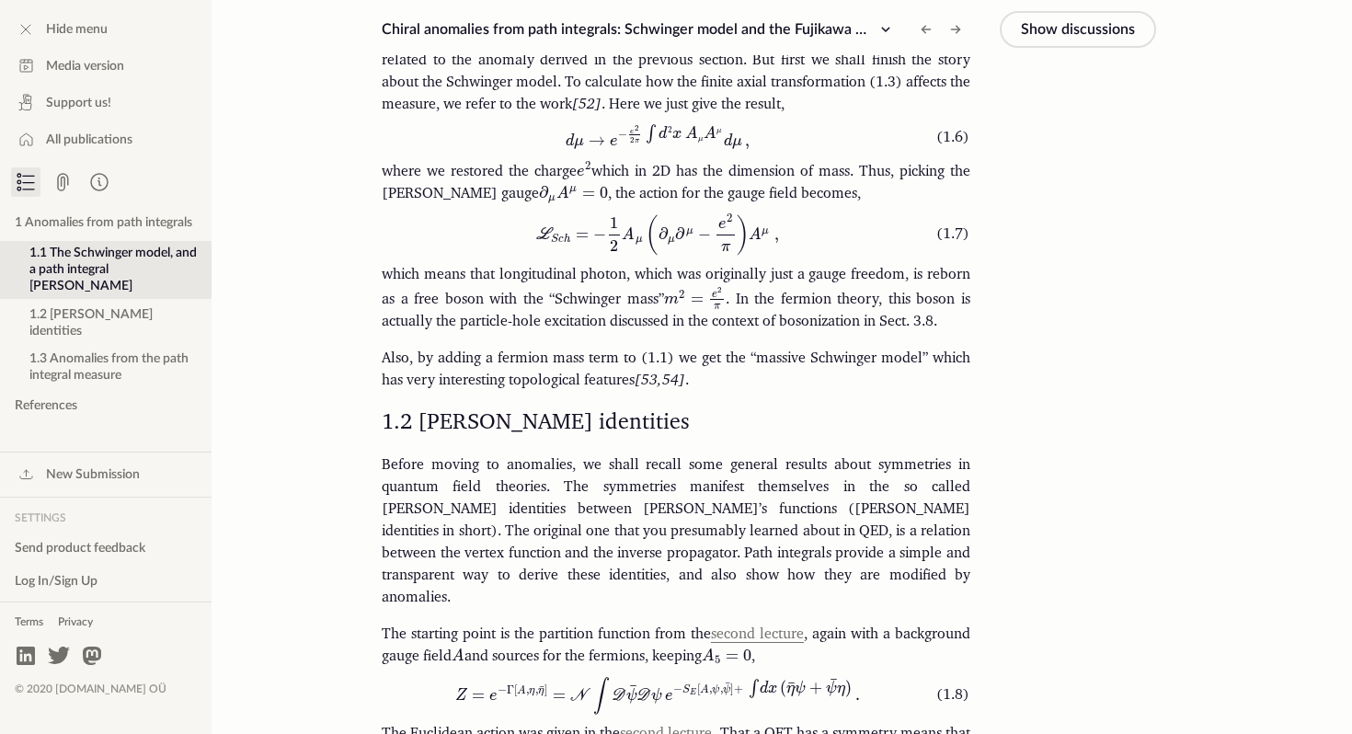
scroll to position [381, 0]
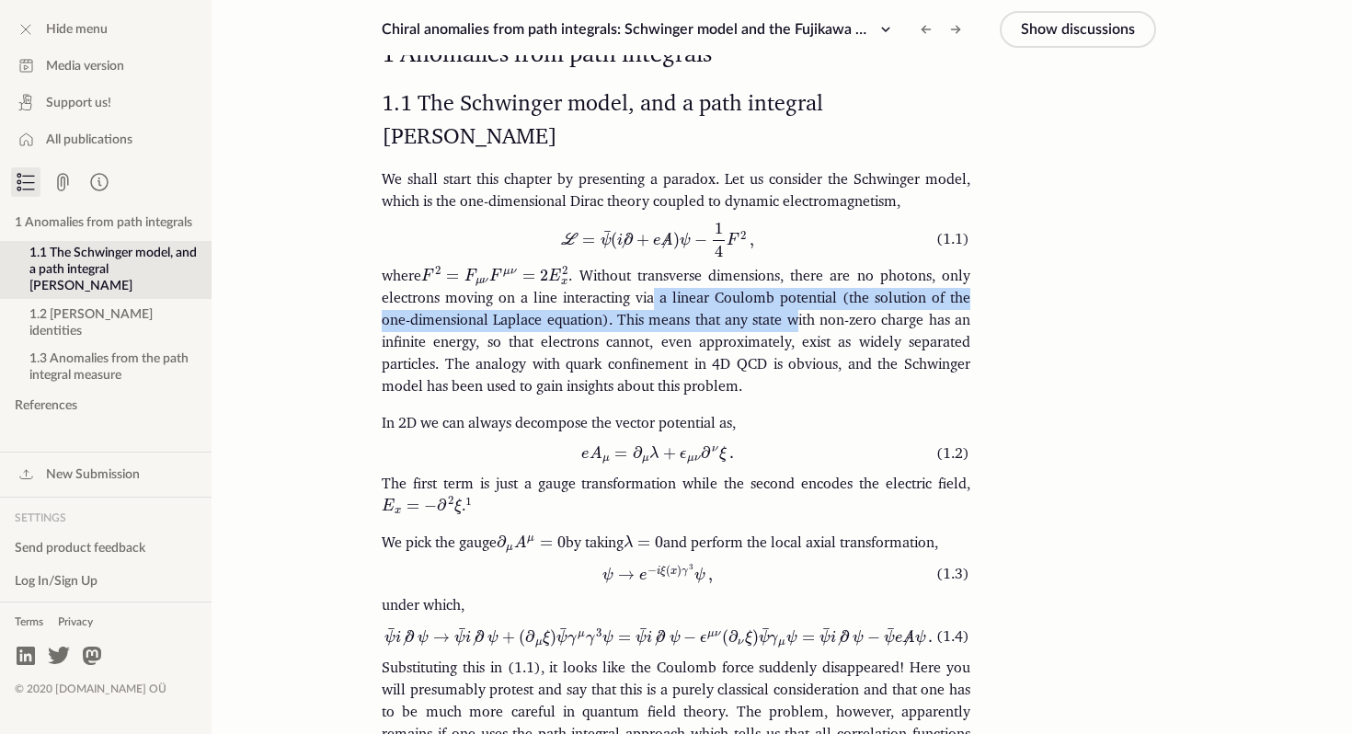
drag, startPoint x: 653, startPoint y: 244, endPoint x: 796, endPoint y: 270, distance: 144.9
click at [796, 270] on p "where F 2 = F μ ⁢ ν ⁢ F μ ⁢ ν = 2 ⁢ E x 2 superscript 𝐹 2 subscript 𝐹 𝜇 𝜈 super…" at bounding box center [676, 332] width 589 height 132
click at [858, 254] on button "Add comment" at bounding box center [858, 253] width 125 height 40
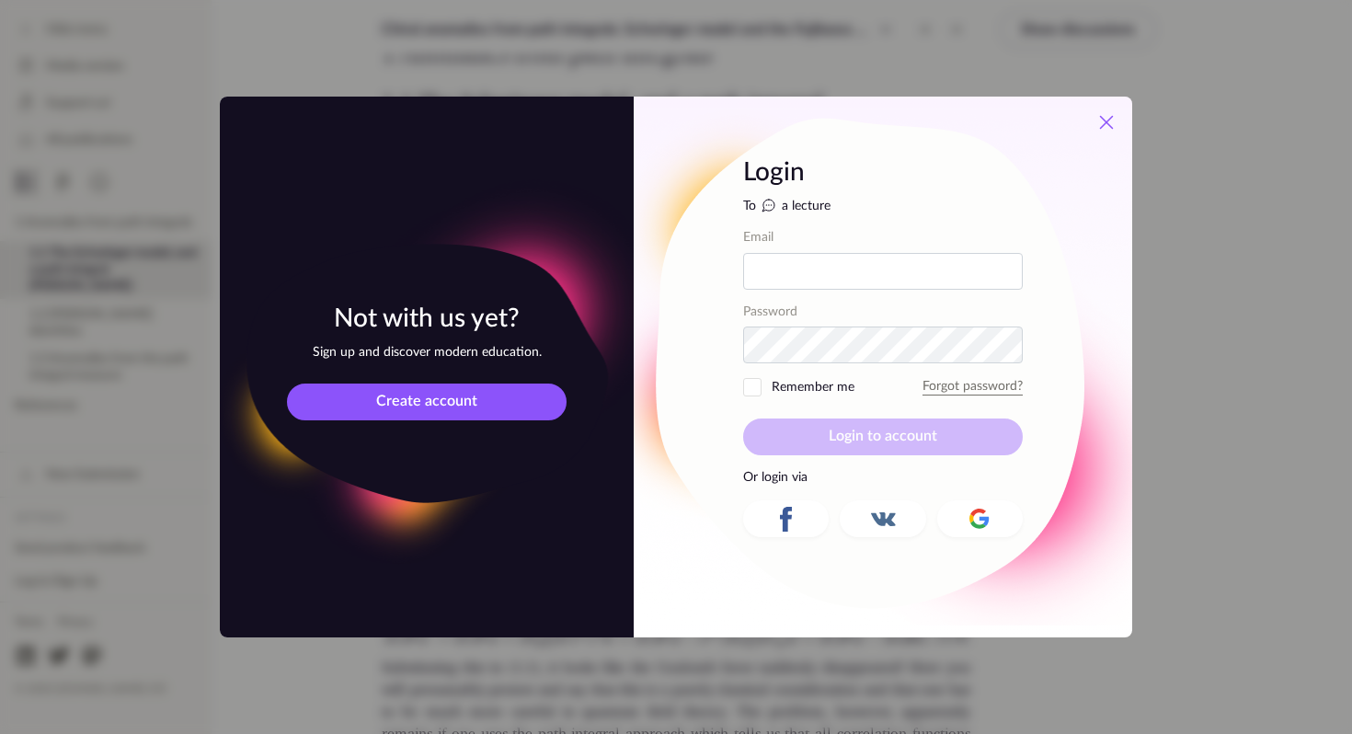
click at [1103, 120] on icon at bounding box center [1107, 123] width 12 height 12
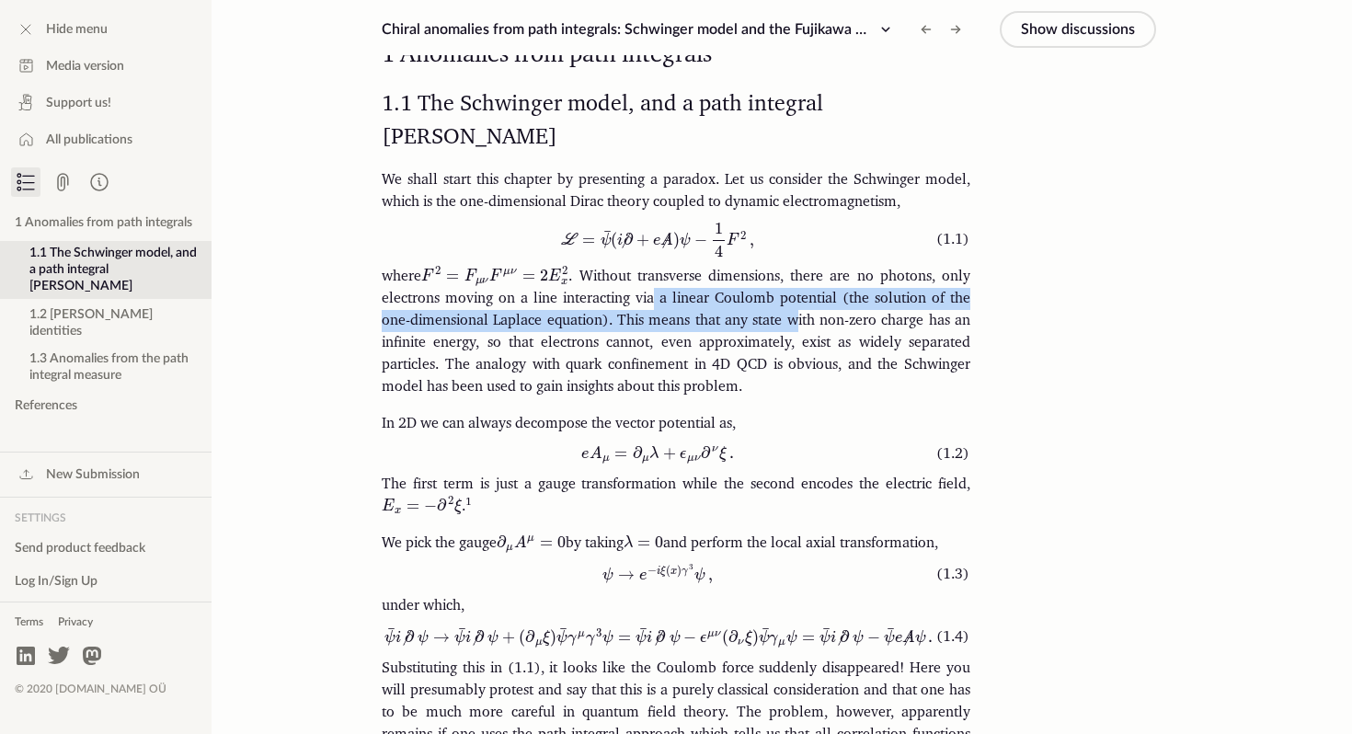
scroll to position [0, 0]
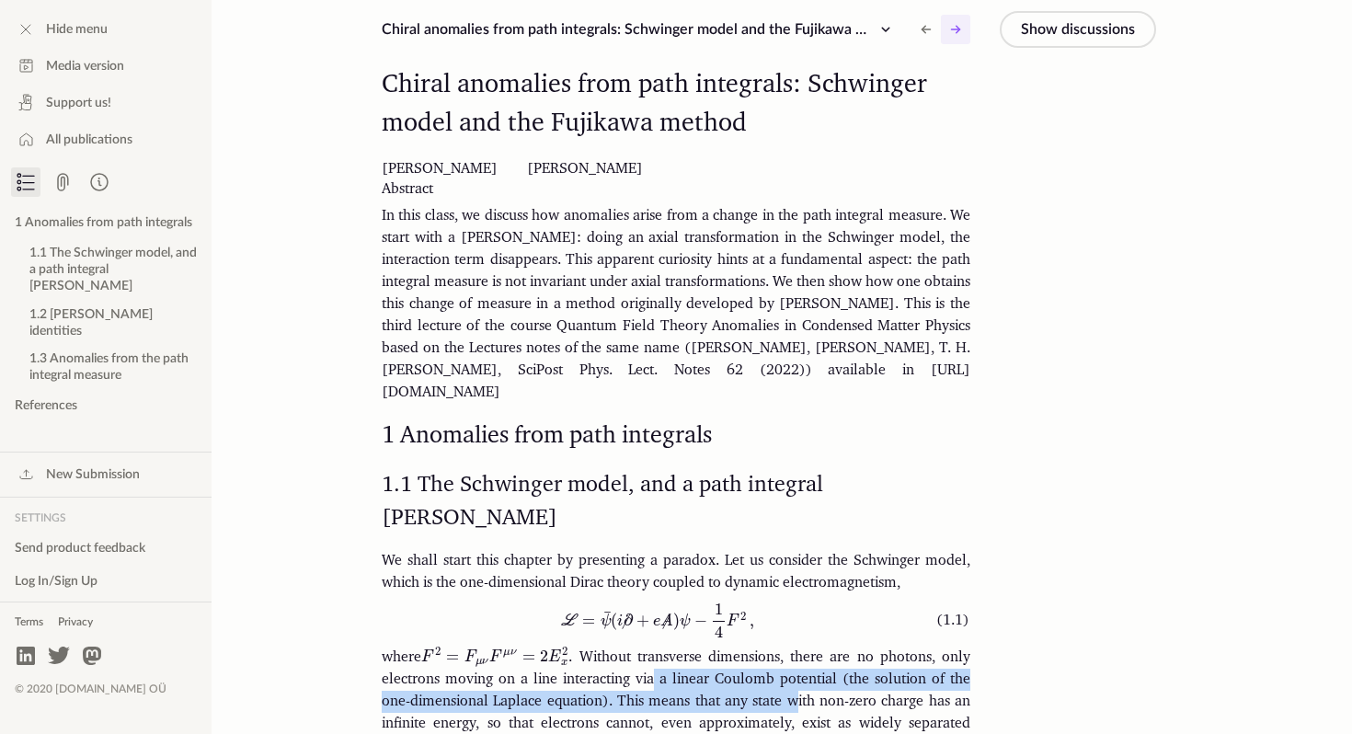
click at [962, 31] on icon at bounding box center [956, 29] width 22 height 22
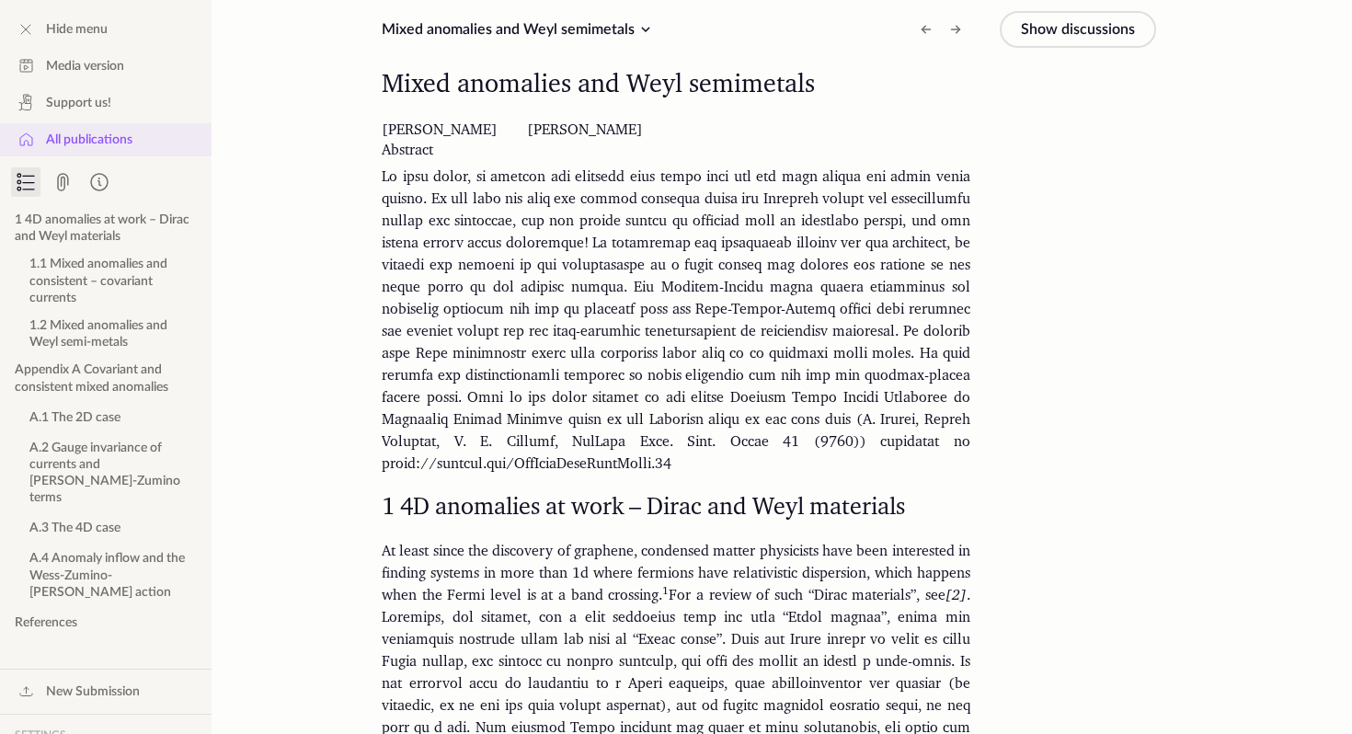
click at [96, 143] on span "All publications" at bounding box center [89, 140] width 86 height 18
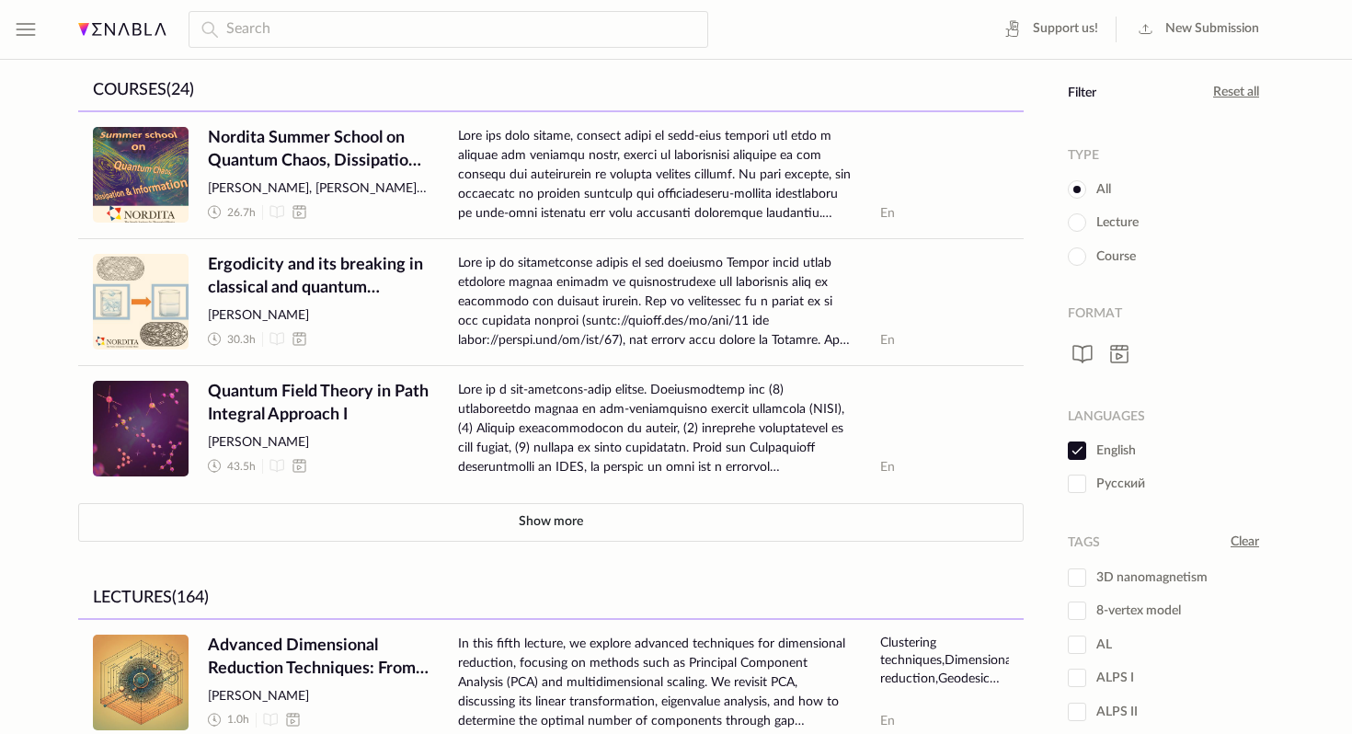
click at [803, 34] on div "Support us! New Submission Filter" at bounding box center [676, 30] width 1226 height 60
click at [109, 29] on img at bounding box center [122, 29] width 88 height 13
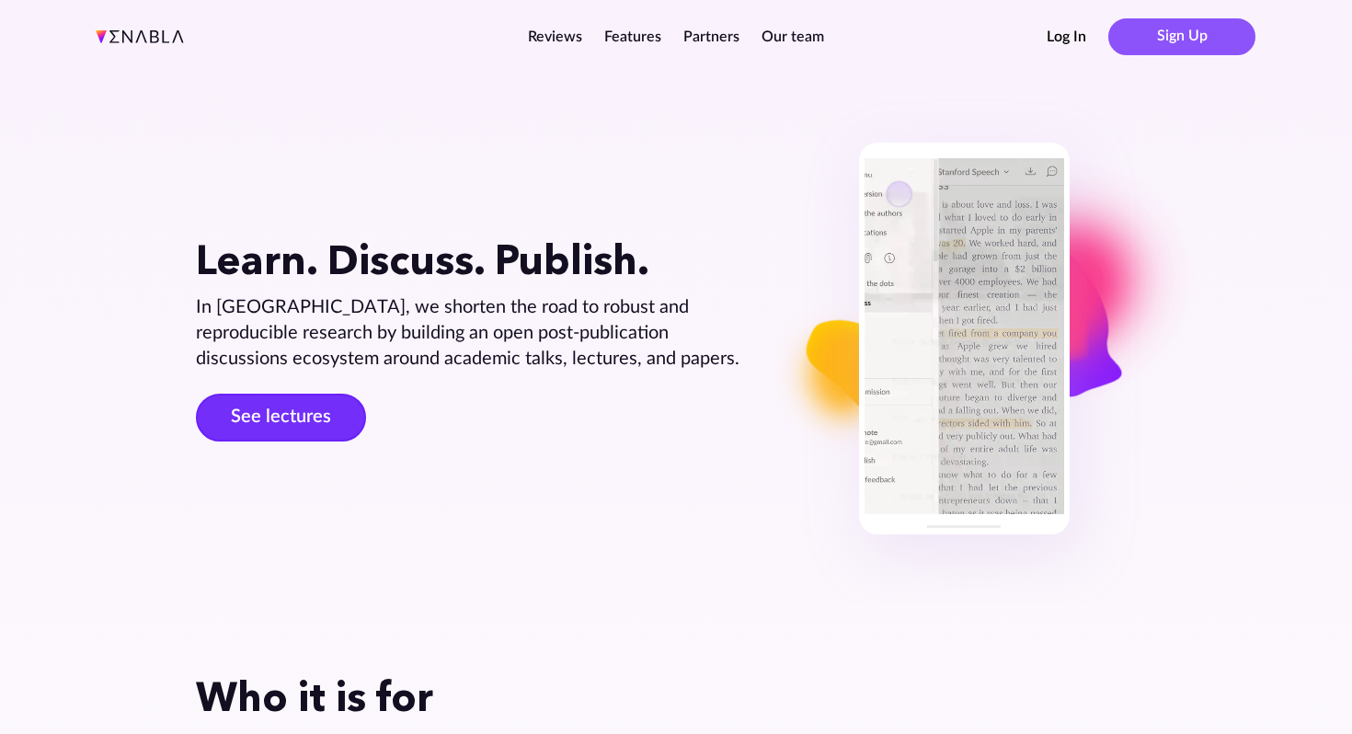
click at [291, 403] on link "See lectures" at bounding box center [281, 418] width 170 height 48
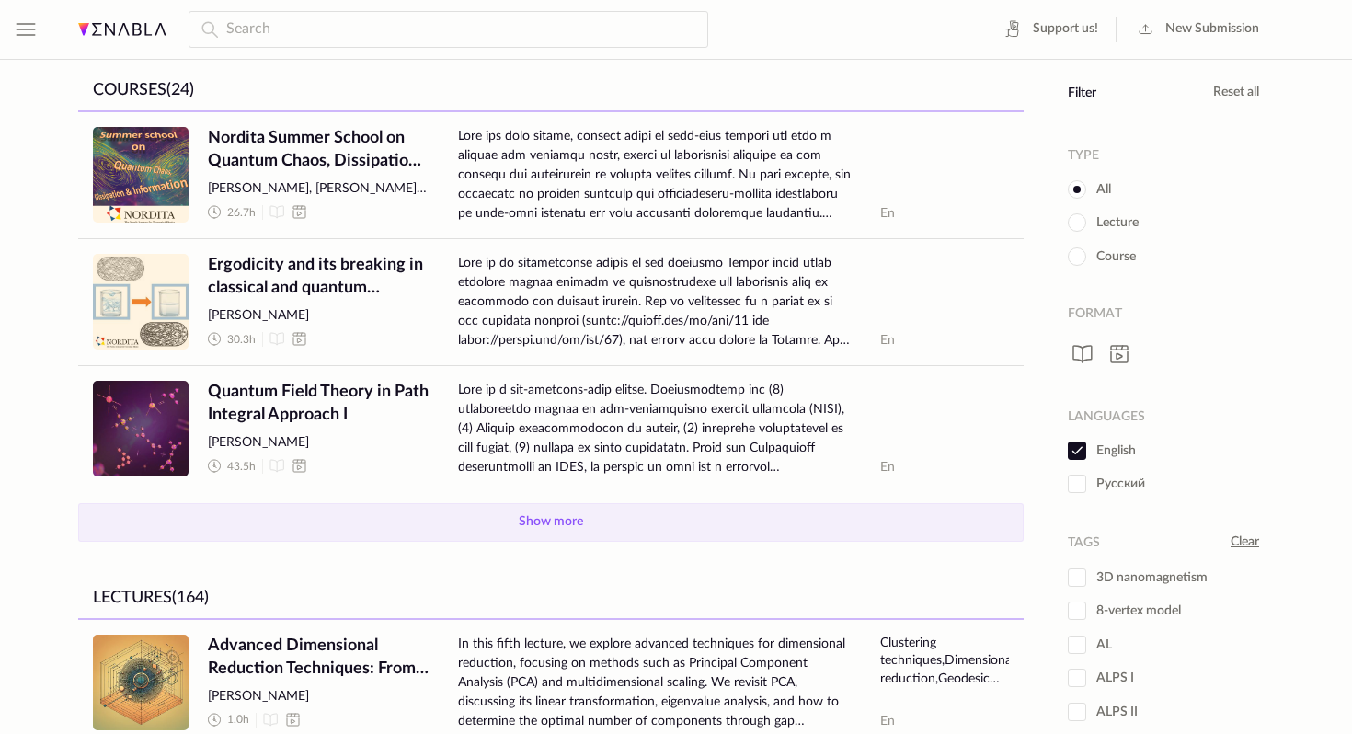
click at [438, 521] on button "Show more" at bounding box center [551, 522] width 946 height 39
